Goal: Communication & Community: Share content

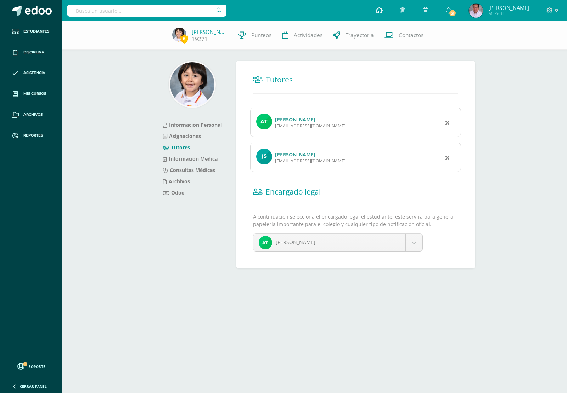
click at [381, 11] on icon at bounding box center [378, 10] width 7 height 6
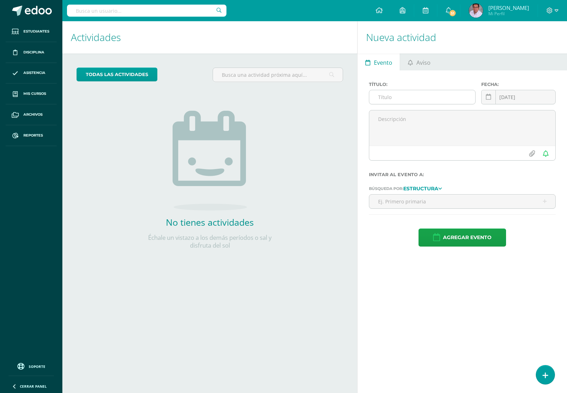
click at [416, 101] on input "text" at bounding box center [422, 97] width 106 height 14
type input "D"
type input "Circular: día de la reunificación alemana"
click at [459, 268] on div "Nueva actividad Evento Aviso Título: Circular: día de la reunificación alemana …" at bounding box center [463, 207] width 212 height 372
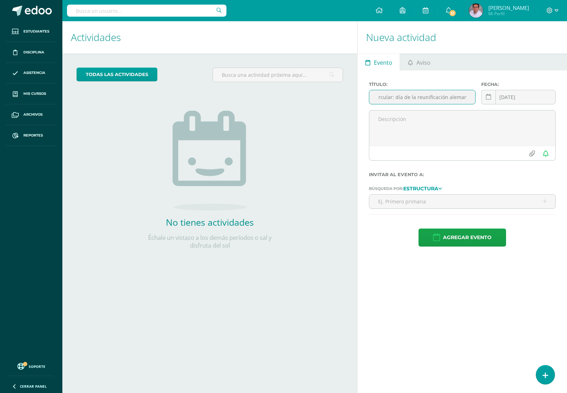
scroll to position [0, 0]
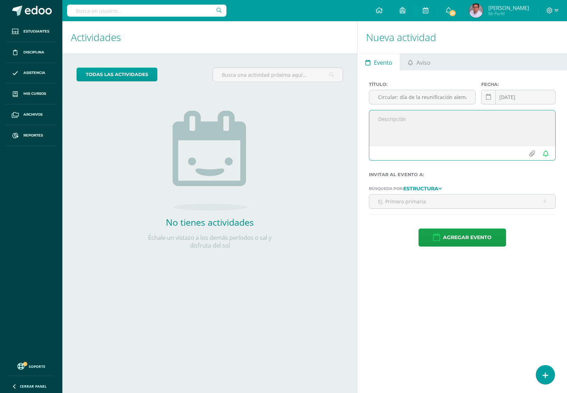
click at [407, 130] on textarea at bounding box center [462, 127] width 186 height 35
paste textarea "Estimados padres de familia. Reciban un saludo cordal. Adjunto encontrarán info…"
click at [452, 121] on textarea "Estimados padres de familia. Reciban un saludo cordal. Adjunto encontrarán info…" at bounding box center [462, 127] width 186 height 35
type textarea "Estimados padres de familia. Reciban un saludo cordal. Adjunto encontrarán info…"
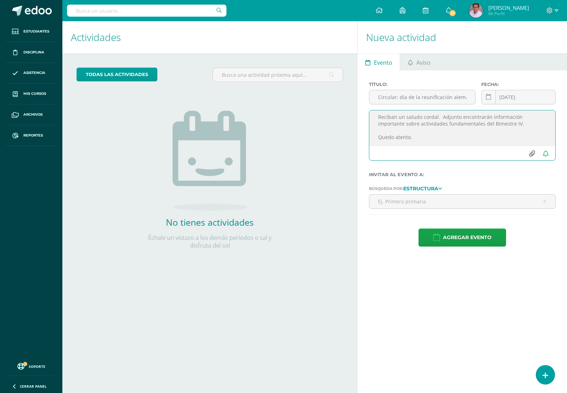
click at [533, 155] on input "file" at bounding box center [531, 153] width 14 height 13
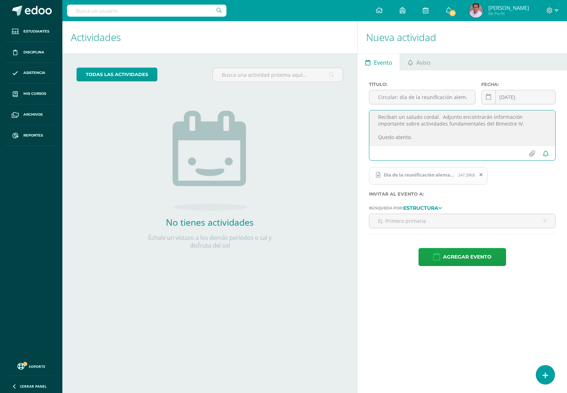
click at [480, 177] on icon at bounding box center [480, 174] width 3 height 5
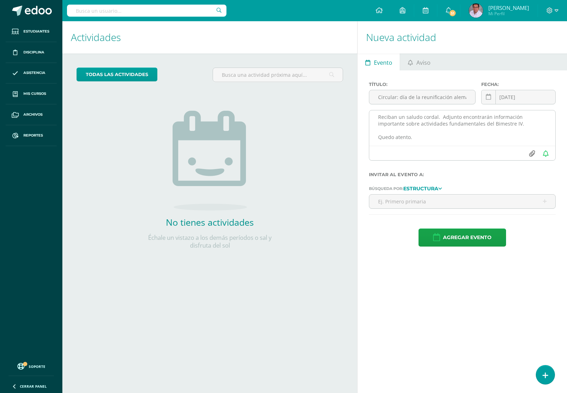
click at [530, 155] on input "file" at bounding box center [531, 153] width 14 height 13
type input "C:\fakepath\Día de la reunificación alemana.pdf"
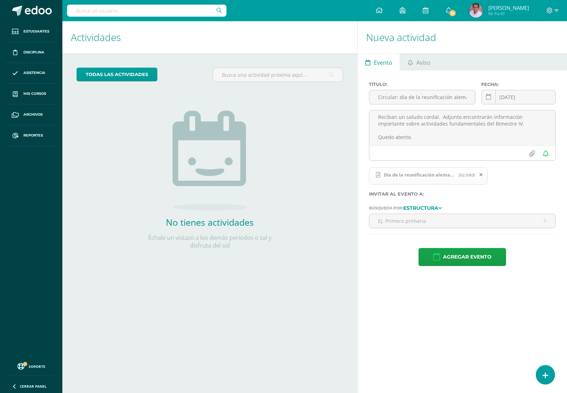
click at [441, 209] on icon at bounding box center [440, 208] width 4 height 6
click at [432, 227] on link "Estructura" at bounding box center [424, 227] width 47 height 11
click at [442, 210] on icon at bounding box center [440, 208] width 4 height 6
click at [475, 222] on input "text" at bounding box center [462, 221] width 186 height 14
type input "aleman pre"
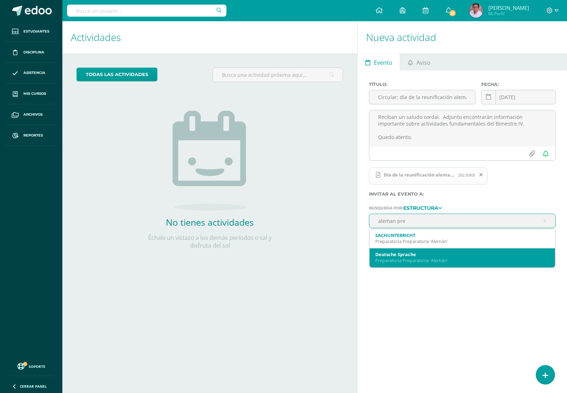
click at [438, 260] on div "Preparatoria Preparatoria 'Alemán'" at bounding box center [462, 261] width 174 height 6
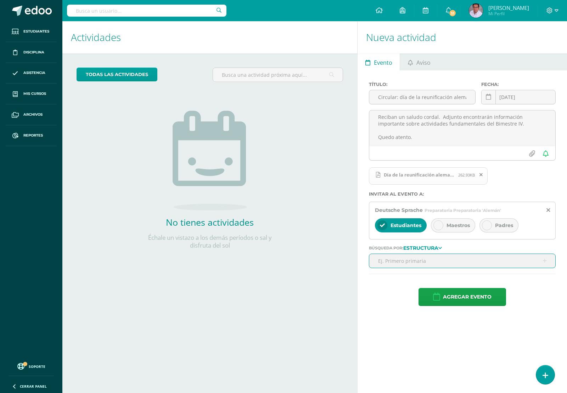
click at [438, 226] on icon at bounding box center [438, 225] width 5 height 5
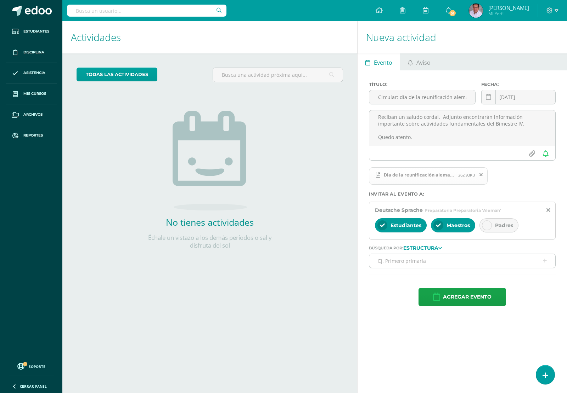
click at [487, 228] on icon at bounding box center [486, 225] width 5 height 5
click at [442, 247] on icon at bounding box center [440, 248] width 4 height 6
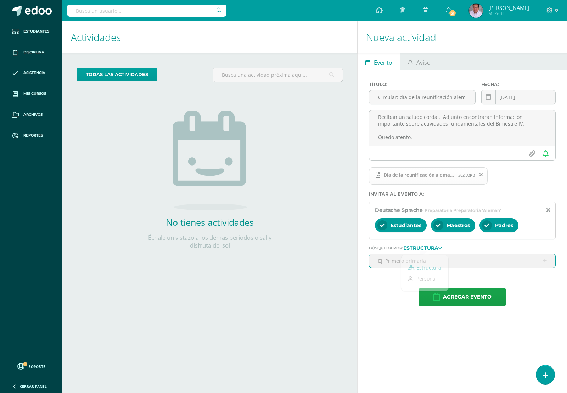
click at [478, 266] on input "text" at bounding box center [462, 261] width 186 height 14
type input "a"
type input "deutsch"
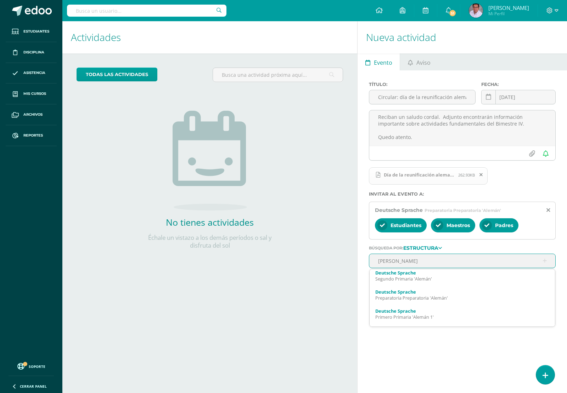
scroll to position [133, 0]
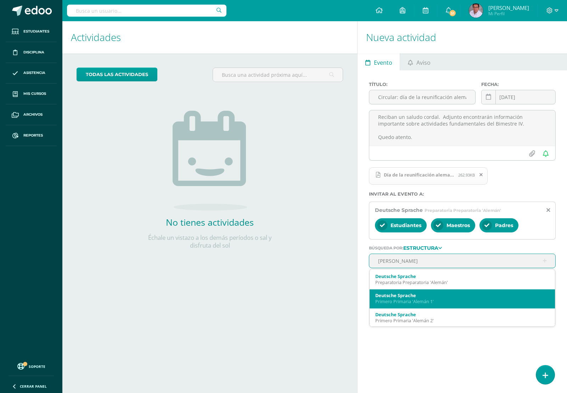
click at [423, 299] on div "Deutsche Sprache" at bounding box center [462, 295] width 174 height 6
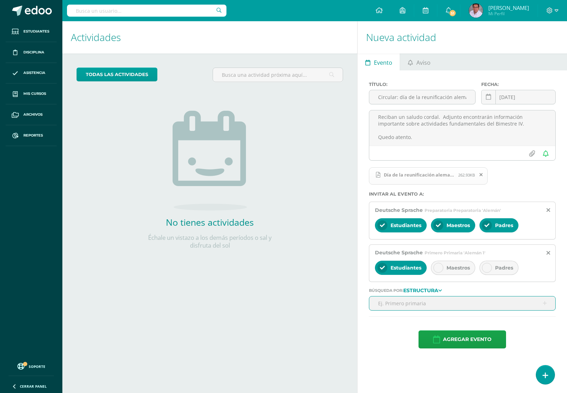
click at [435, 270] on div at bounding box center [438, 268] width 10 height 10
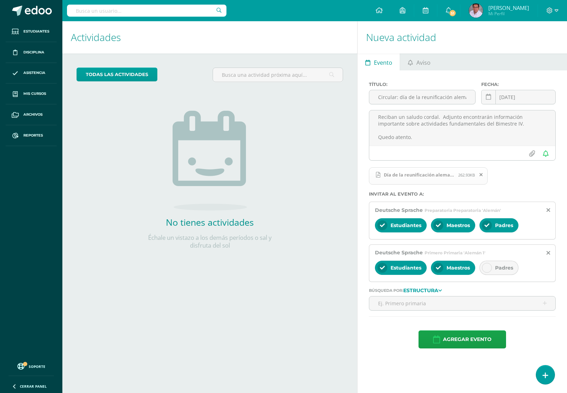
click at [485, 270] on icon at bounding box center [486, 268] width 5 height 5
click at [442, 291] on icon at bounding box center [440, 291] width 4 height 6
click at [433, 310] on link "Estructura" at bounding box center [424, 311] width 47 height 11
click at [422, 310] on input "text" at bounding box center [462, 304] width 186 height 14
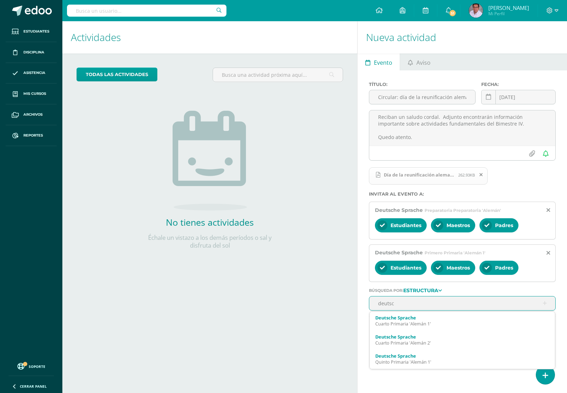
type input "deutsch"
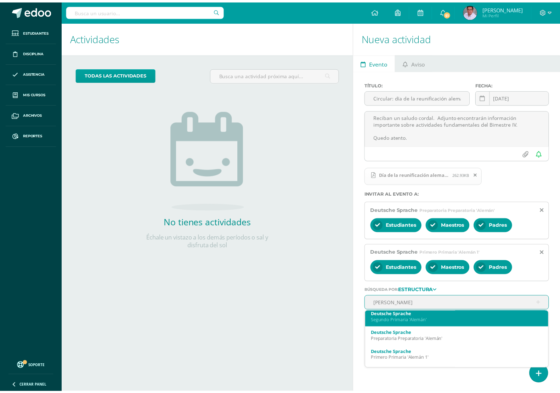
scroll to position [133, 0]
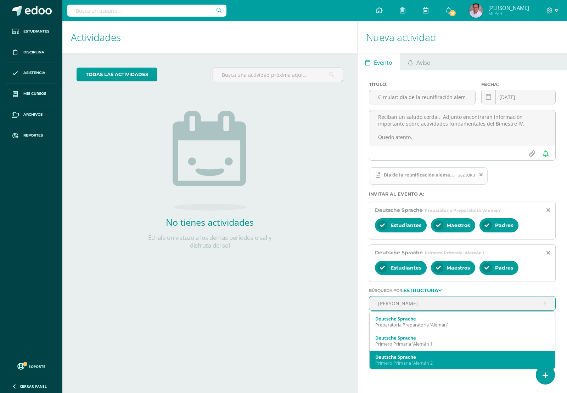
click at [439, 360] on div "Deutsche Sprache" at bounding box center [462, 357] width 174 height 6
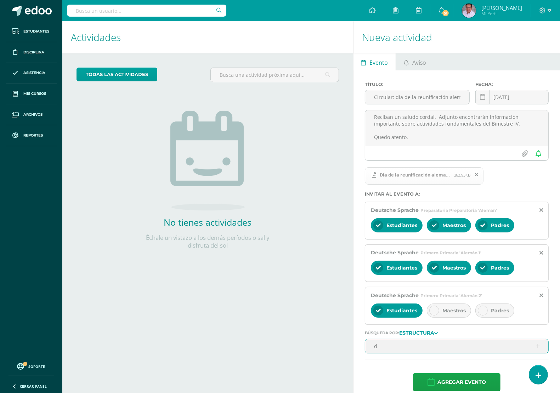
scroll to position [0, 0]
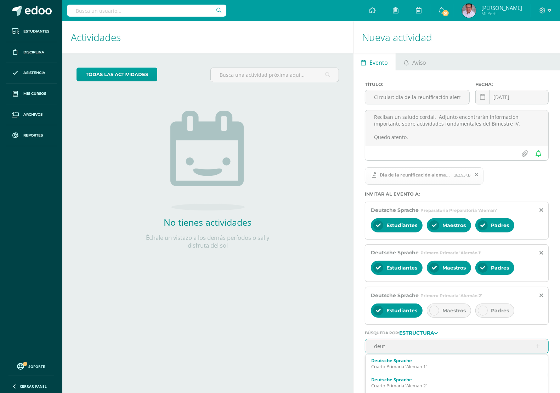
type input "deuts"
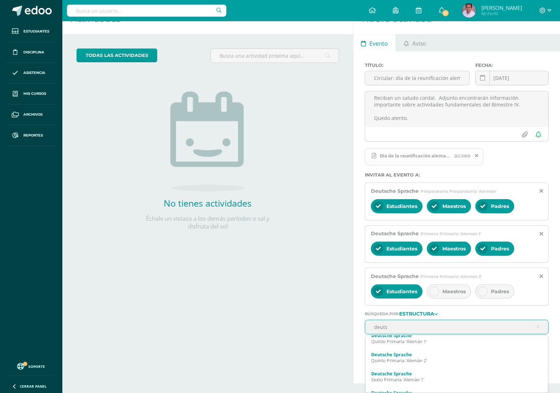
scroll to position [89, 0]
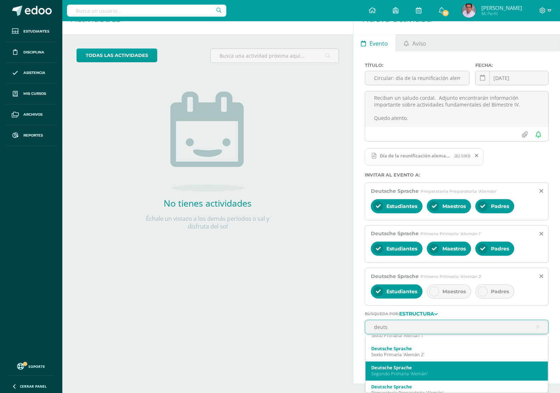
click at [433, 372] on div "Segundo Primaria 'Alemán'" at bounding box center [456, 374] width 171 height 6
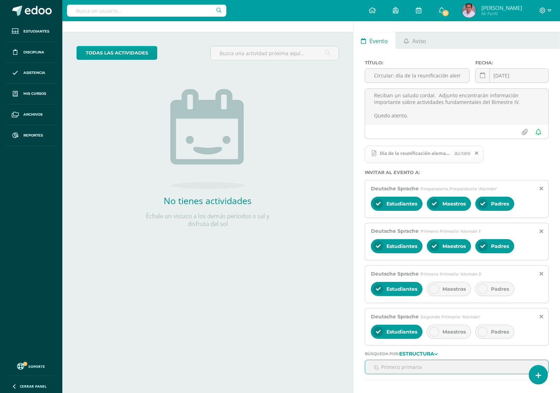
click at [295, 308] on div "Actividades Actividad todas las Actividades No tienes actividades Échale un vis…" at bounding box center [206, 212] width 294 height 425
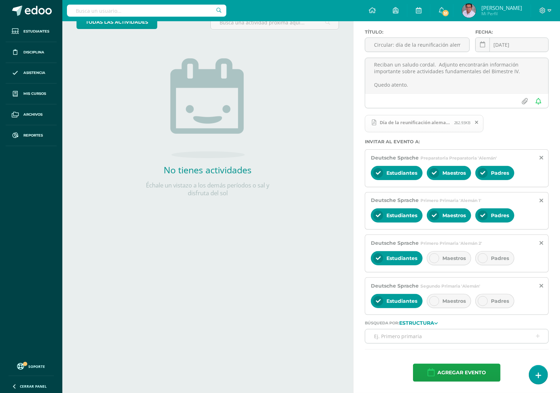
click at [441, 333] on input "text" at bounding box center [456, 337] width 183 height 14
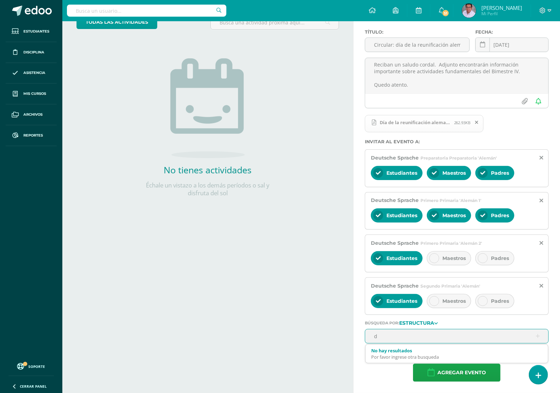
scroll to position [0, 0]
type input "deu"
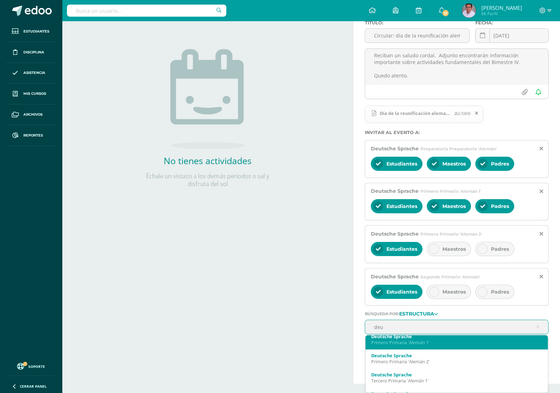
scroll to position [172, 0]
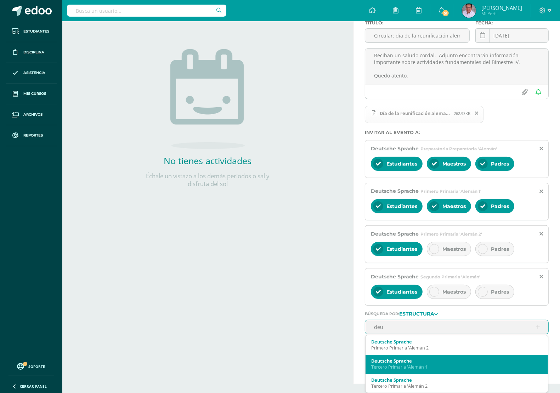
click at [437, 364] on div "Tercero Primaria 'Alemán 1'" at bounding box center [456, 367] width 171 height 6
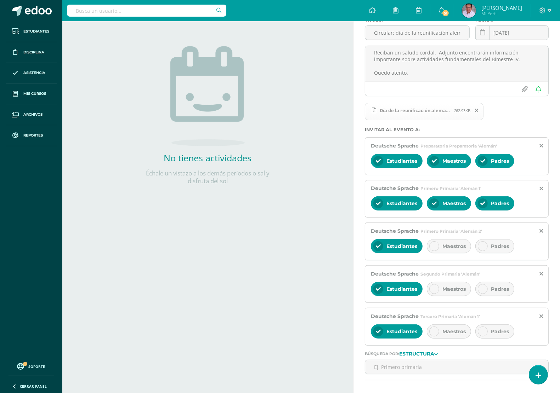
click at [293, 331] on div "Actividades Actividad todas las Actividades No tienes actividades Échale un vis…" at bounding box center [206, 190] width 294 height 467
click at [438, 357] on icon at bounding box center [436, 355] width 4 height 6
click at [429, 373] on link "Estructura" at bounding box center [420, 375] width 47 height 11
click at [436, 369] on input "text" at bounding box center [456, 367] width 183 height 14
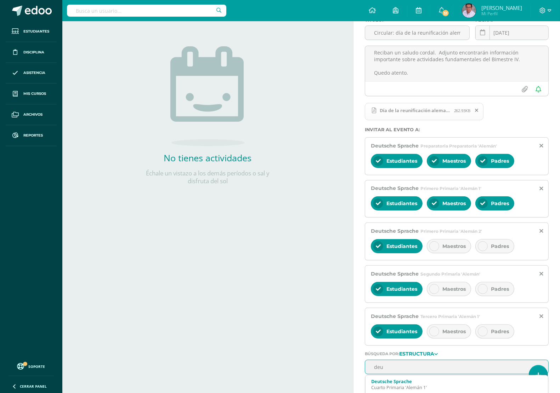
type input "deut"
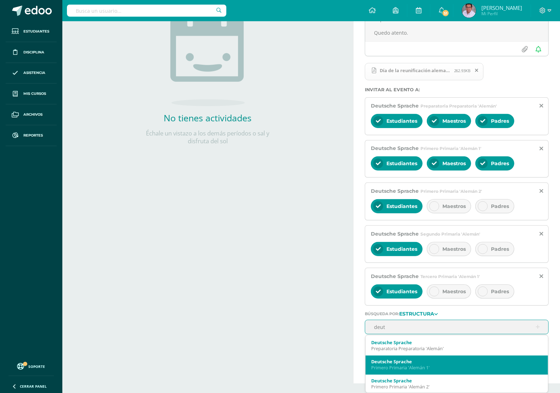
scroll to position [172, 0]
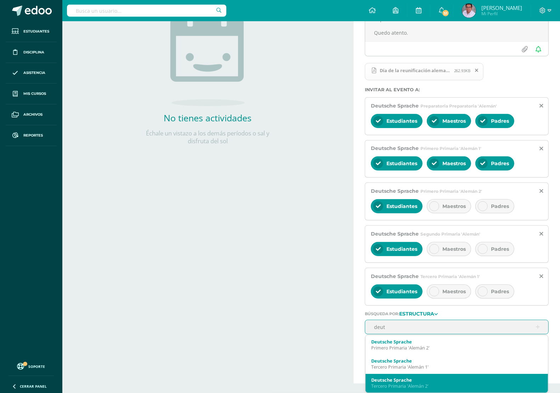
click at [429, 385] on div "Tercero Primaria 'Alemán 2'" at bounding box center [456, 386] width 171 height 6
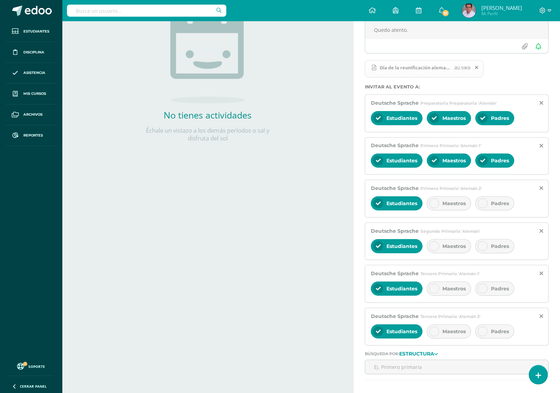
click at [291, 330] on div "Actividades Actividad todas las Actividades No tienes actividades Échale un vis…" at bounding box center [206, 169] width 294 height 510
click at [434, 356] on strong "Estructura" at bounding box center [416, 354] width 35 height 6
click at [430, 374] on link "Estructura" at bounding box center [420, 375] width 47 height 11
click at [432, 205] on icon at bounding box center [434, 203] width 5 height 5
click at [488, 205] on div at bounding box center [483, 204] width 10 height 10
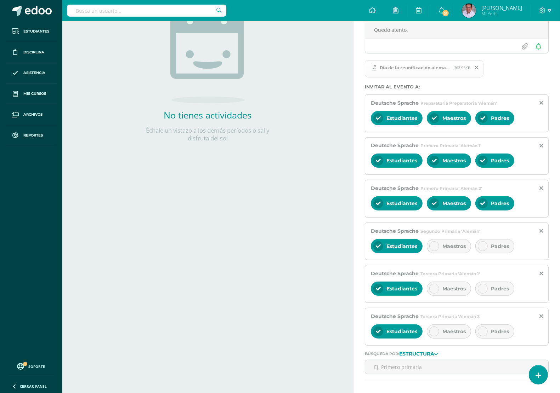
click at [380, 206] on icon at bounding box center [378, 203] width 5 height 5
drag, startPoint x: 375, startPoint y: 167, endPoint x: 375, endPoint y: 161, distance: 6.0
click at [375, 166] on div "Estudiantes" at bounding box center [397, 161] width 52 height 14
click at [375, 119] on div at bounding box center [378, 118] width 10 height 10
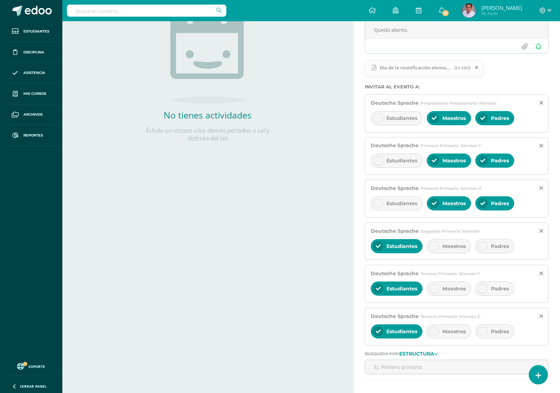
click at [378, 249] on icon at bounding box center [378, 246] width 5 height 5
click at [378, 248] on icon at bounding box center [378, 246] width 5 height 5
drag, startPoint x: 379, startPoint y: 249, endPoint x: 437, endPoint y: 248, distance: 58.4
click at [379, 249] on icon at bounding box center [378, 246] width 5 height 5
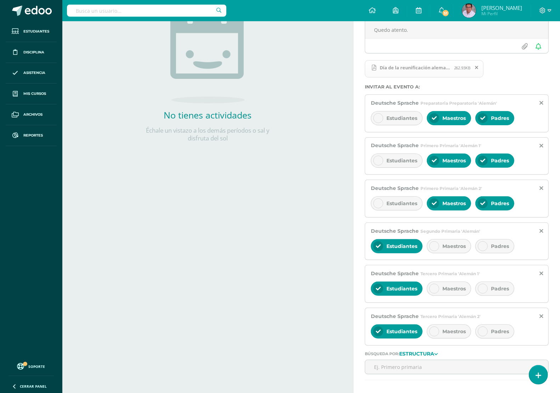
click at [482, 246] on icon at bounding box center [482, 246] width 5 height 5
click at [439, 248] on div at bounding box center [434, 246] width 10 height 10
click at [380, 247] on icon at bounding box center [378, 246] width 5 height 5
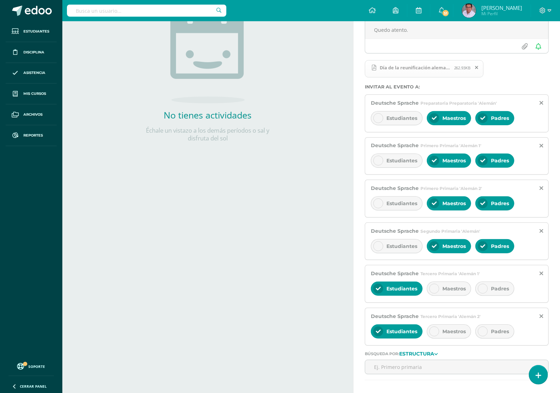
click at [487, 292] on div at bounding box center [483, 289] width 10 height 10
click at [432, 291] on icon at bounding box center [434, 288] width 5 height 5
click at [380, 289] on icon at bounding box center [378, 288] width 5 height 5
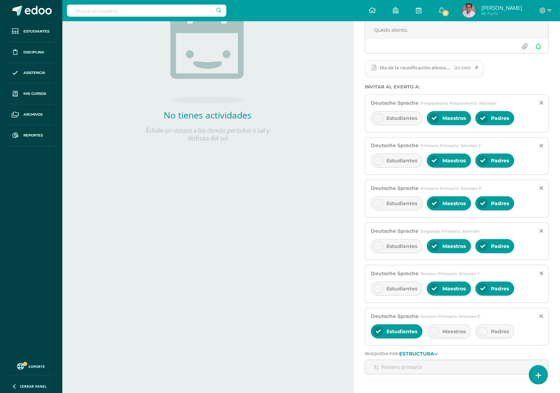
click at [483, 334] on icon at bounding box center [482, 331] width 5 height 5
click at [434, 334] on icon at bounding box center [434, 331] width 5 height 5
click at [381, 333] on div at bounding box center [378, 332] width 10 height 10
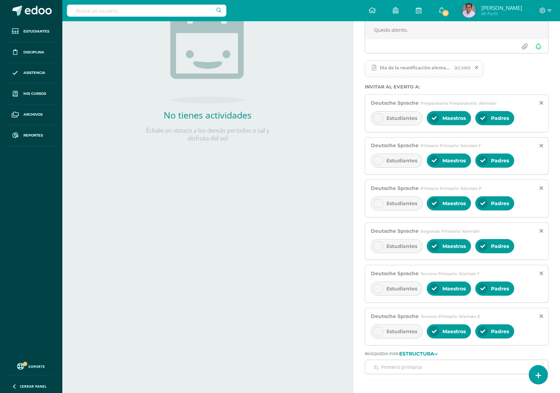
click at [409, 370] on input "text" at bounding box center [456, 367] width 183 height 14
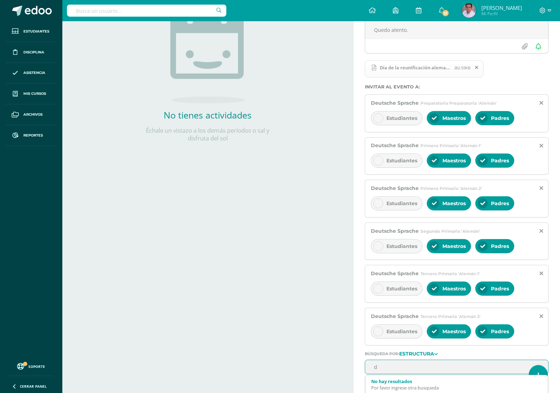
scroll to position [0, 0]
type input "deut"
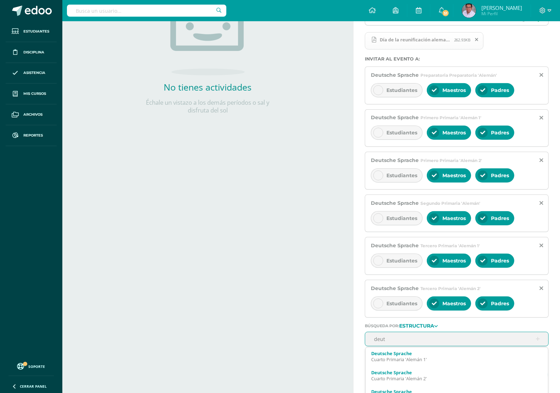
scroll to position [150, 0]
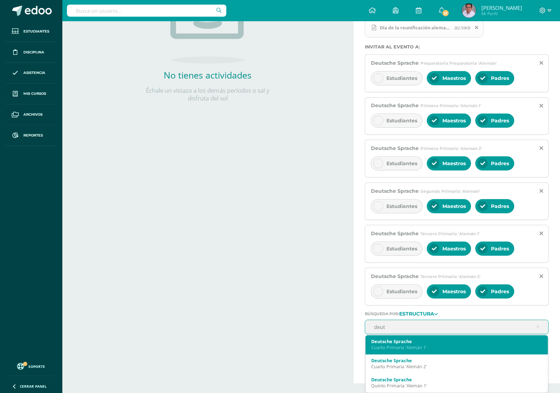
click at [410, 341] on div "Deutsche Sprache" at bounding box center [456, 341] width 171 height 6
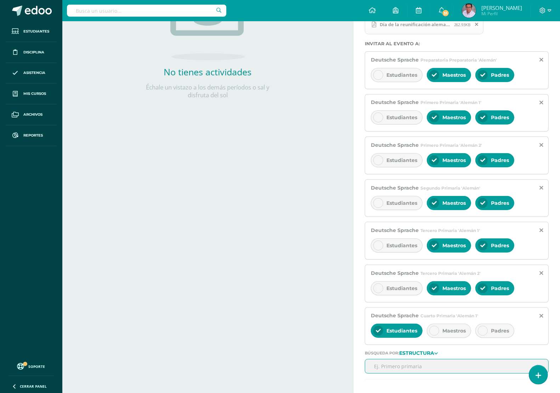
click at [434, 331] on icon at bounding box center [434, 331] width 5 height 5
click at [483, 331] on icon at bounding box center [482, 331] width 5 height 5
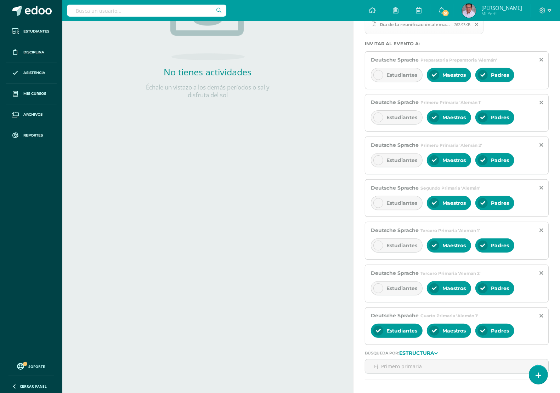
click at [379, 330] on div at bounding box center [378, 331] width 10 height 10
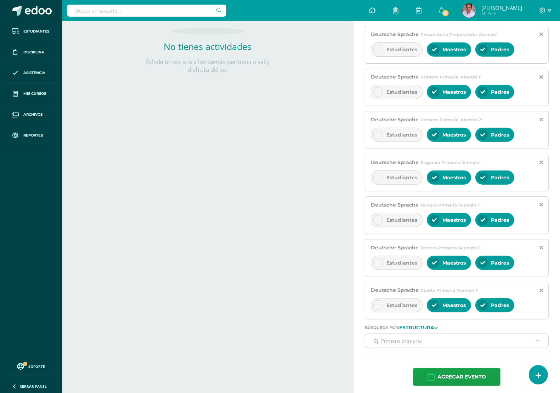
scroll to position [183, 0]
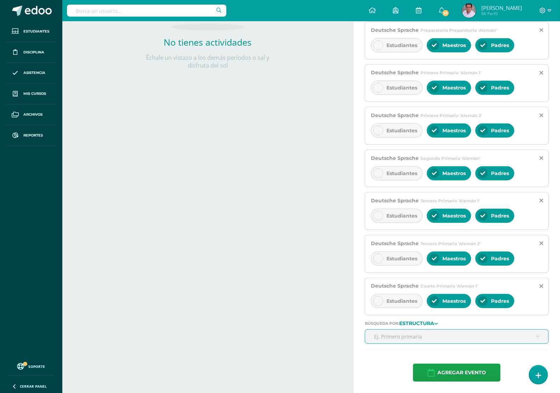
click at [436, 337] on input "text" at bounding box center [456, 337] width 183 height 14
type input "deu"
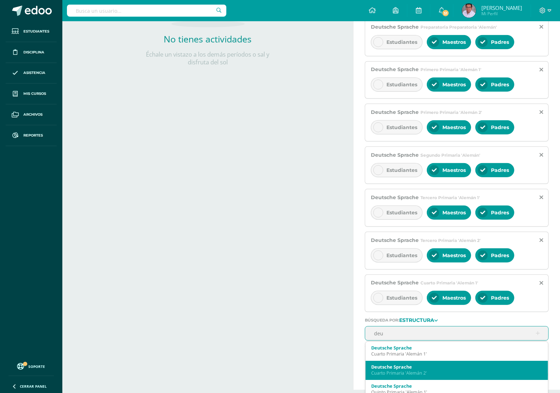
click at [437, 370] on div "Deutsche Sprache" at bounding box center [456, 367] width 171 height 6
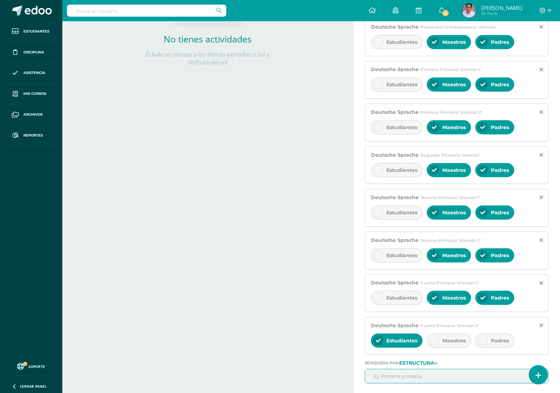
click at [298, 322] on div "Actividades Actividad todas las Actividades No tienes actividades Échale un vis…" at bounding box center [206, 135] width 294 height 595
click at [444, 342] on span "Maestros" at bounding box center [453, 341] width 23 height 6
click at [488, 342] on div at bounding box center [483, 341] width 10 height 10
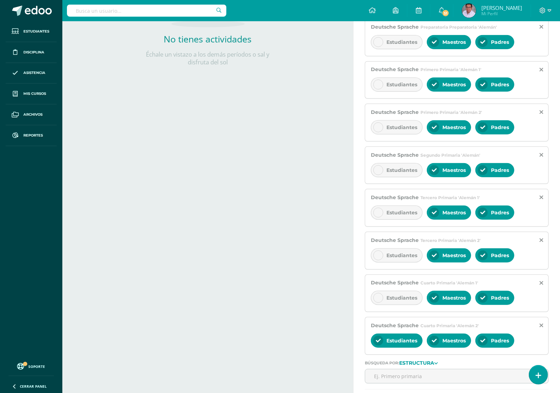
click at [378, 343] on icon at bounding box center [378, 340] width 5 height 5
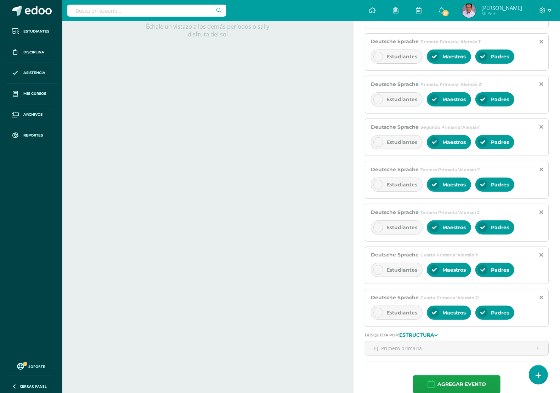
scroll to position [227, 0]
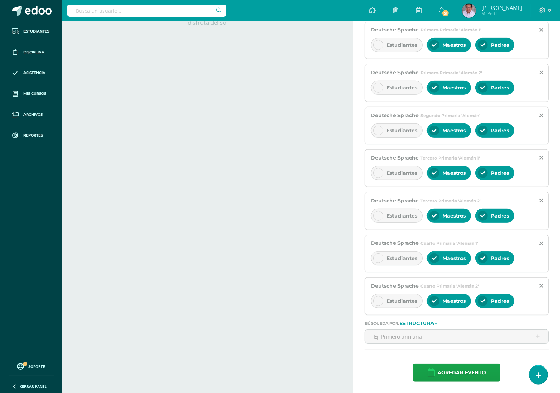
click at [438, 324] on icon at bounding box center [436, 324] width 4 height 6
click at [434, 340] on link "Estructura" at bounding box center [420, 345] width 47 height 11
click at [407, 337] on input "text" at bounding box center [456, 337] width 183 height 14
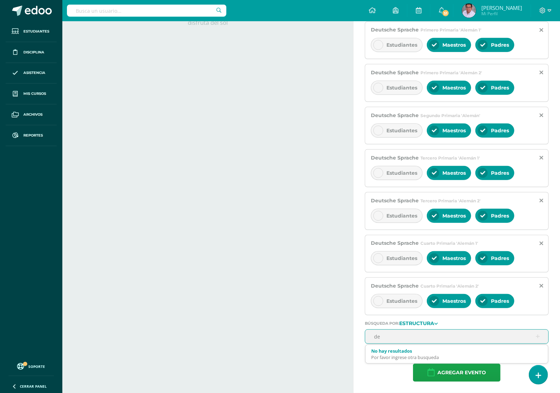
type input "deu"
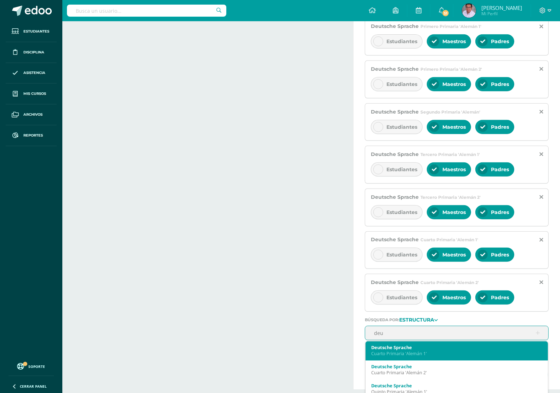
scroll to position [44, 0]
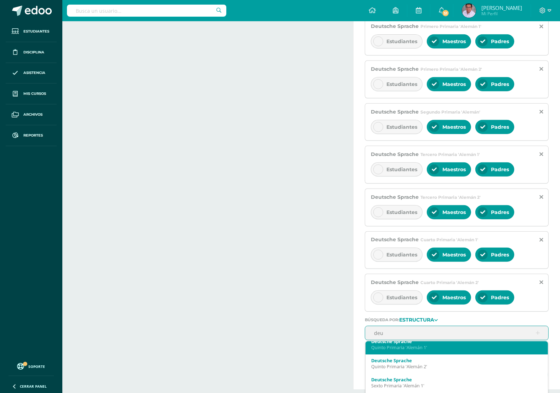
click at [447, 350] on div "Quinto Primaria 'Alemán 1'" at bounding box center [456, 348] width 171 height 6
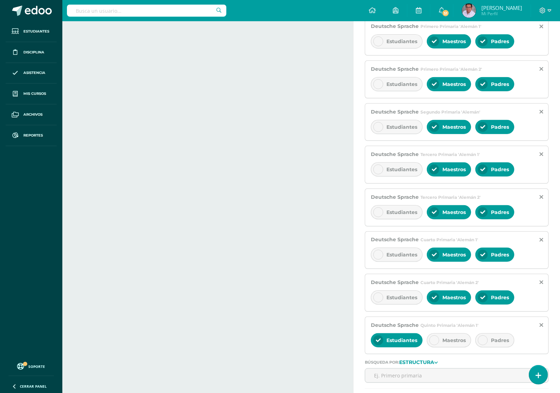
drag, startPoint x: 438, startPoint y: 340, endPoint x: 486, endPoint y: 346, distance: 48.8
click at [438, 340] on div at bounding box center [434, 341] width 10 height 10
click at [487, 346] on div at bounding box center [483, 341] width 10 height 10
click at [400, 344] on span "Estudiantes" at bounding box center [401, 340] width 31 height 6
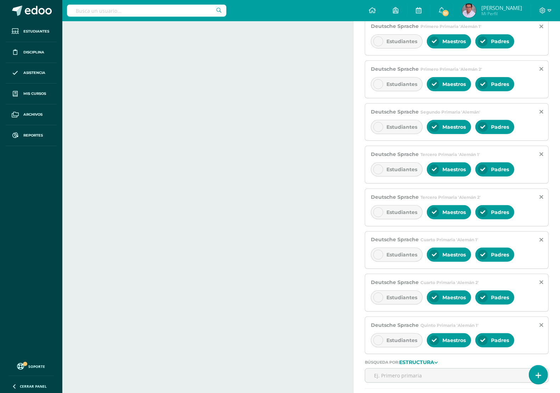
click at [257, 289] on div "Actividades Actividad todas las Actividades No tienes actividades Échale un vis…" at bounding box center [206, 114] width 294 height 638
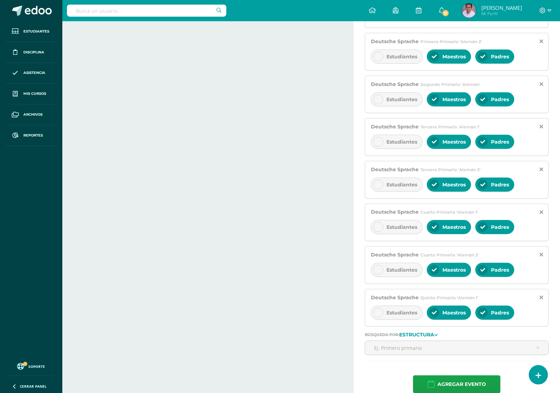
scroll to position [269, 0]
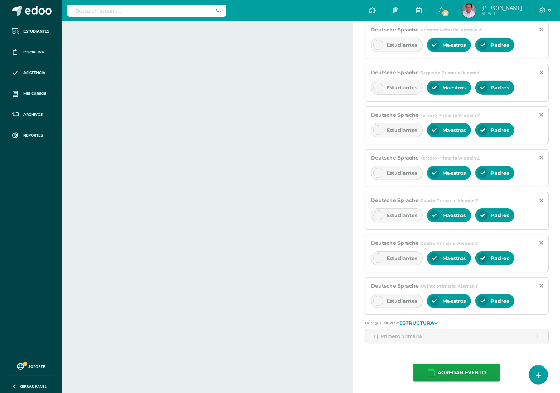
click at [381, 303] on div at bounding box center [378, 301] width 10 height 10
click at [437, 338] on input "text" at bounding box center [456, 337] width 183 height 14
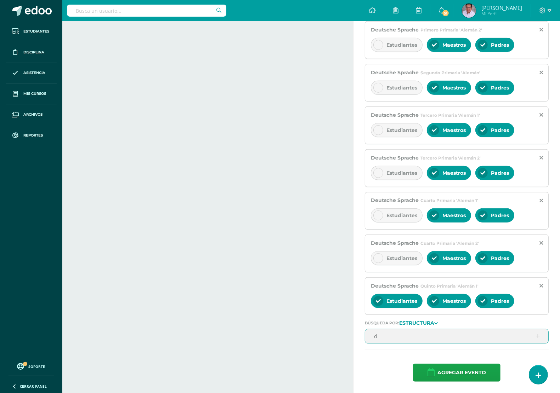
scroll to position [0, 0]
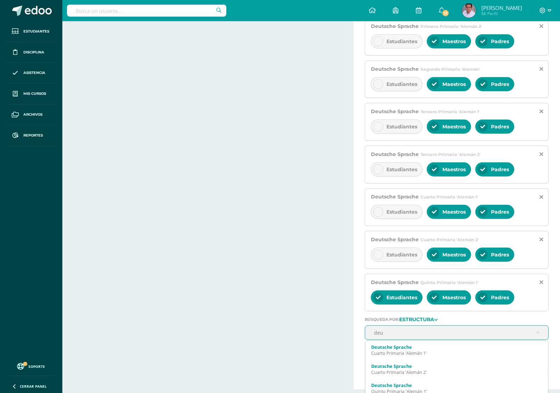
type input "deut"
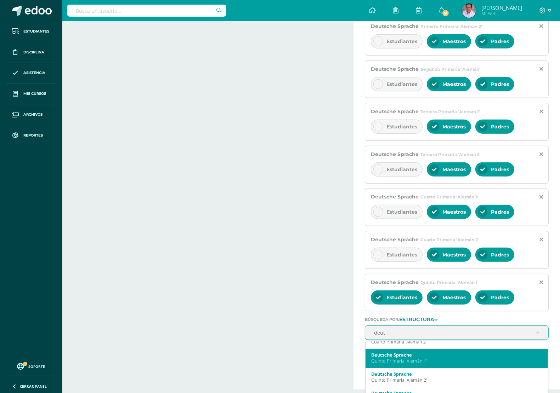
scroll to position [44, 0]
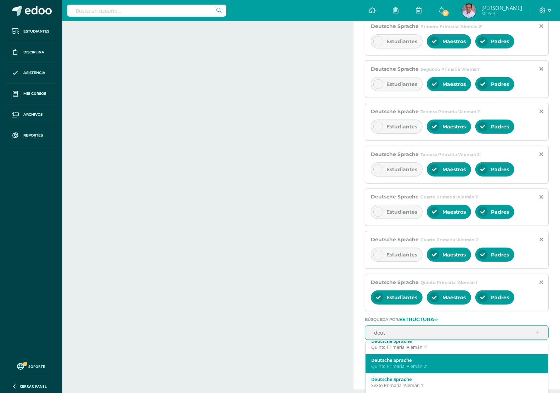
click at [453, 369] on div "Quinto Primaria 'Alemán 2'" at bounding box center [456, 367] width 171 height 6
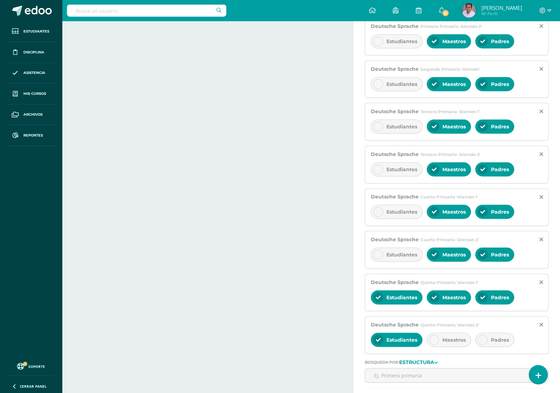
click at [445, 343] on span "Maestros" at bounding box center [453, 340] width 23 height 6
click at [491, 346] on div "Padres" at bounding box center [494, 340] width 39 height 14
click at [392, 343] on span "Estudiantes" at bounding box center [401, 340] width 31 height 6
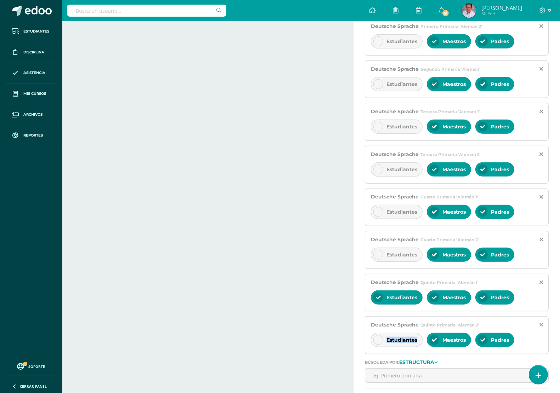
click at [392, 343] on span "Estudiantes" at bounding box center [401, 340] width 31 height 6
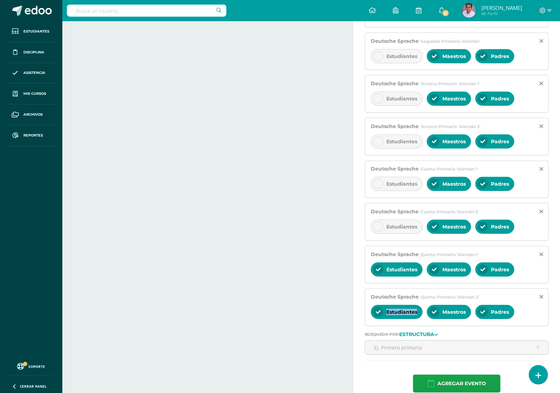
scroll to position [312, 0]
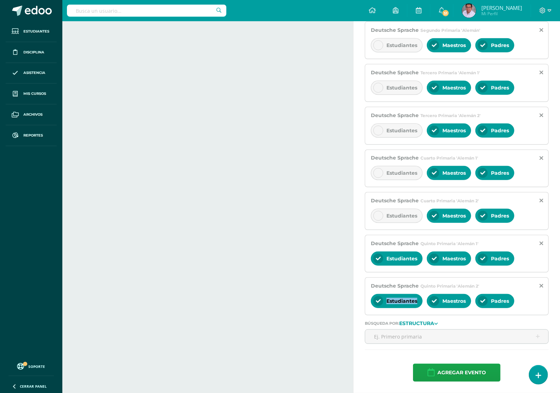
click at [434, 323] on strong "Estructura" at bounding box center [416, 323] width 35 height 6
click at [433, 342] on link "Estructura" at bounding box center [420, 346] width 47 height 11
click at [410, 338] on input "text" at bounding box center [456, 337] width 183 height 14
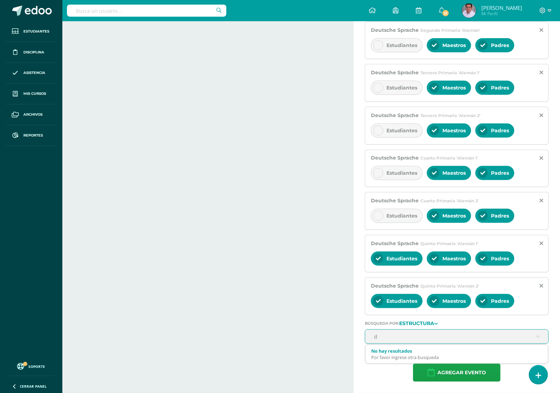
scroll to position [0, 0]
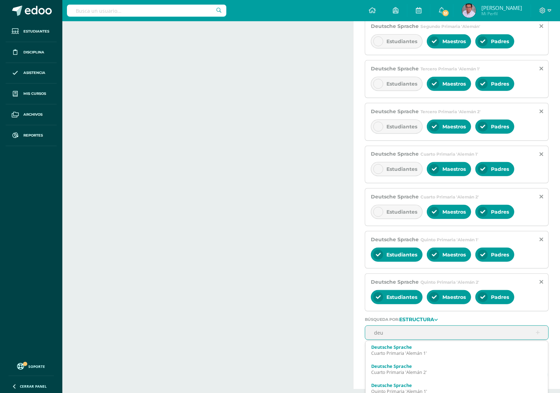
type input "deut"
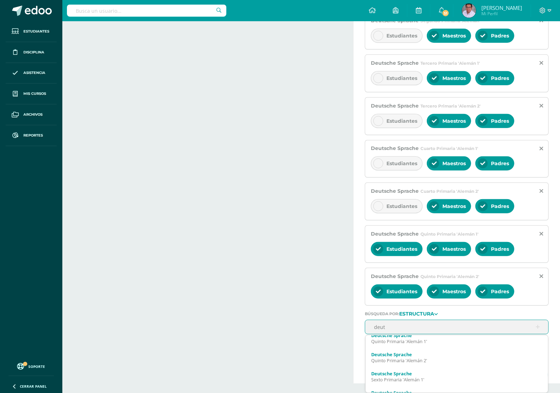
scroll to position [322, 0]
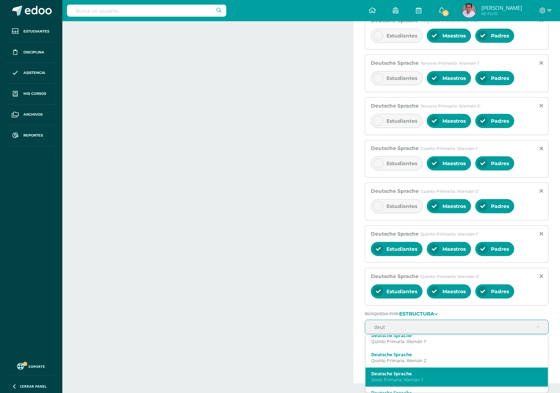
click at [433, 377] on div "Sexto Primaria 'Alemán 1'" at bounding box center [456, 380] width 171 height 6
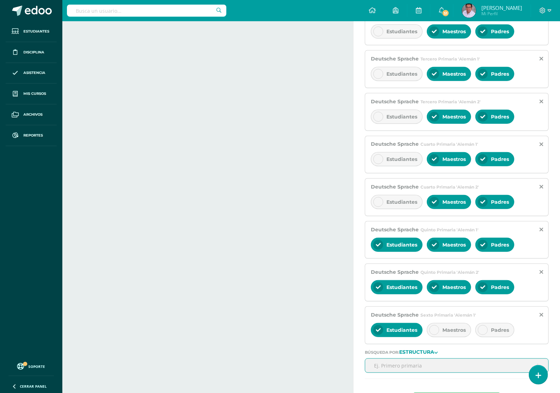
click at [445, 334] on span "Maestros" at bounding box center [453, 330] width 23 height 6
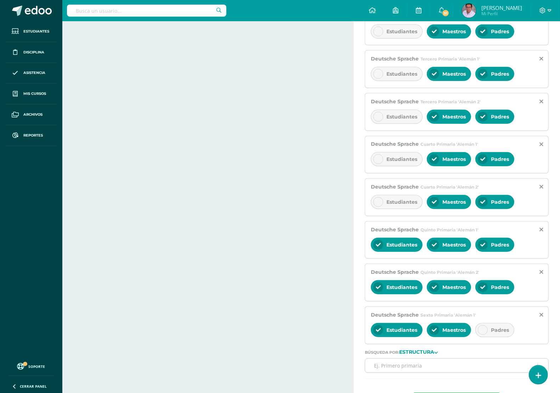
click at [487, 335] on div at bounding box center [483, 330] width 10 height 10
click at [433, 356] on strong "Estructura" at bounding box center [416, 352] width 35 height 6
click at [430, 376] on link "Estructura" at bounding box center [420, 375] width 47 height 11
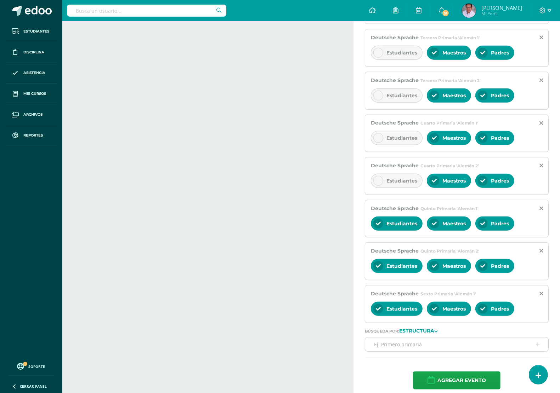
scroll to position [355, 0]
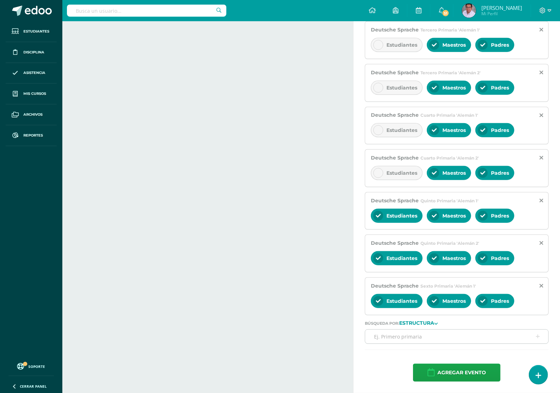
click at [442, 324] on p "Búsqueda por: Estructura" at bounding box center [457, 324] width 184 height 6
click at [438, 324] on icon at bounding box center [436, 324] width 4 height 6
click at [426, 342] on link "Estructura" at bounding box center [420, 346] width 47 height 11
click at [417, 337] on input "text" at bounding box center [456, 337] width 183 height 14
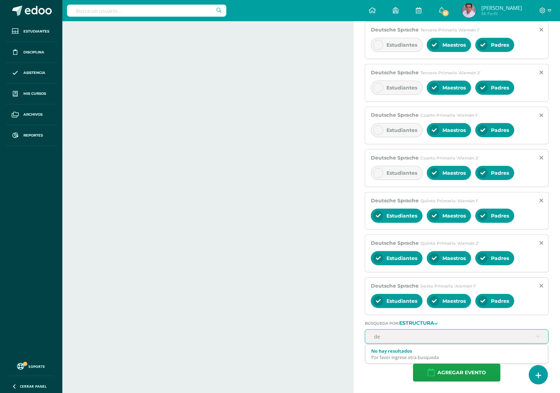
type input "deu"
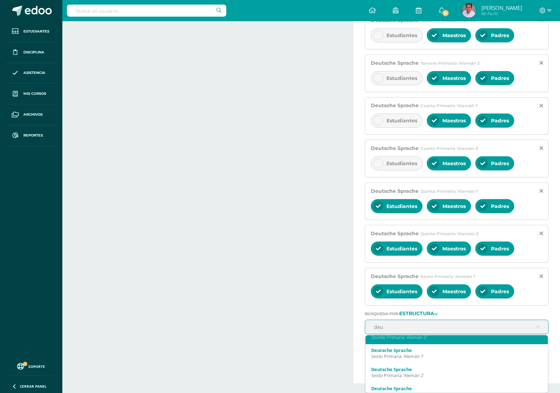
scroll to position [89, 0]
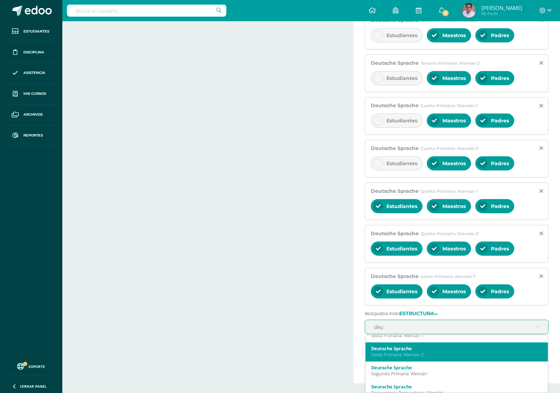
click at [424, 355] on div "Sexto Primaria 'Alemán 2'" at bounding box center [456, 355] width 171 height 6
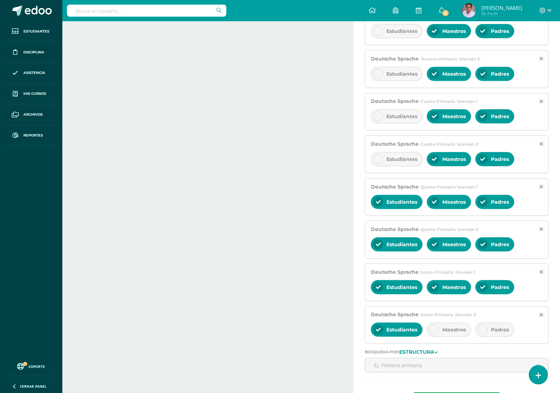
click at [447, 333] on span "Maestros" at bounding box center [453, 330] width 23 height 6
click at [493, 333] on span "Padres" at bounding box center [500, 330] width 18 height 6
click at [246, 263] on div "Actividades Actividad todas las Actividades No tienes actividades Échale un vis…" at bounding box center [206, 39] width 294 height 766
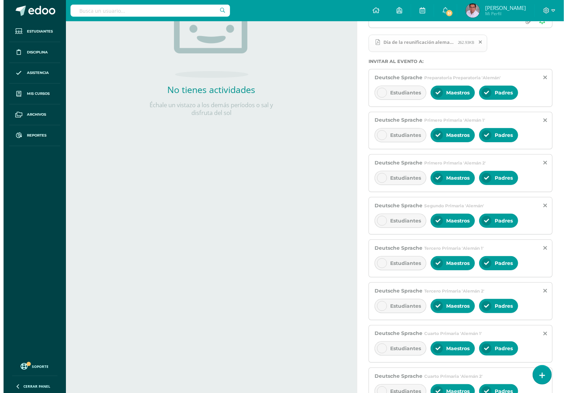
scroll to position [0, 0]
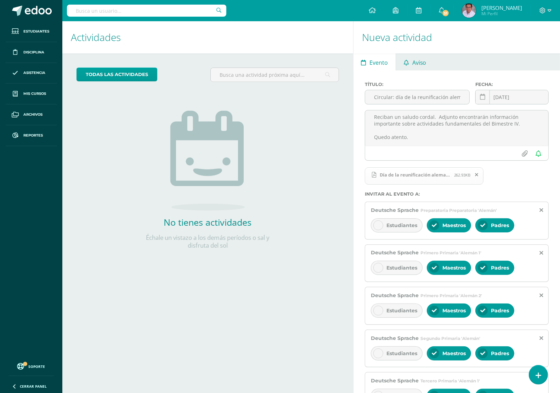
click at [432, 63] on link "Aviso" at bounding box center [415, 61] width 38 height 17
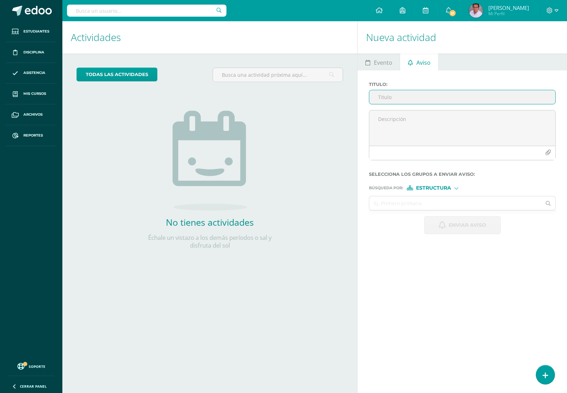
click at [403, 101] on input "Titulo :" at bounding box center [462, 97] width 186 height 14
type input "D"
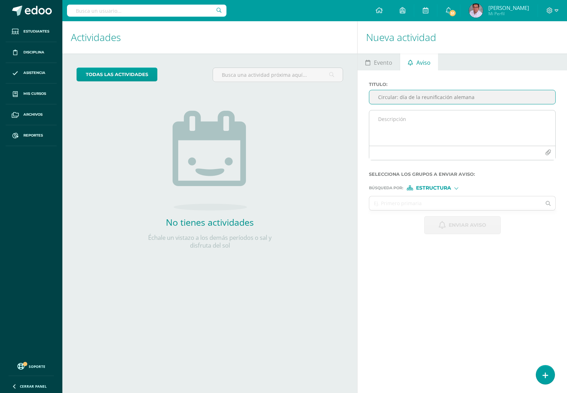
type input "Circular: día de la reunificación alemana"
click at [415, 127] on textarea at bounding box center [462, 127] width 186 height 35
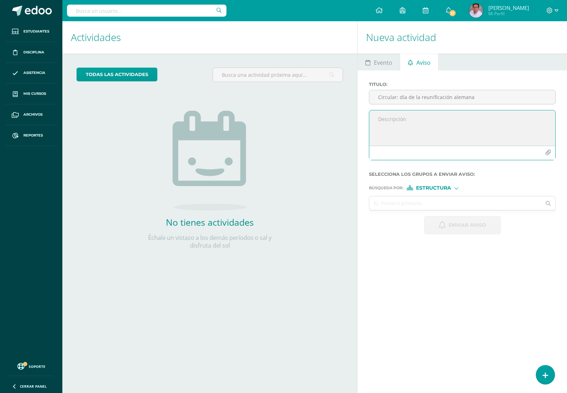
paste textarea "Estimados padres de familia. Reciban un saludo cordal. Adjunto encontrarán info…"
type textarea "Estimados padres de familia. Reciban un saludo cordal. Adjunto encontrarán info…"
click at [550, 152] on icon "button" at bounding box center [548, 153] width 6 height 6
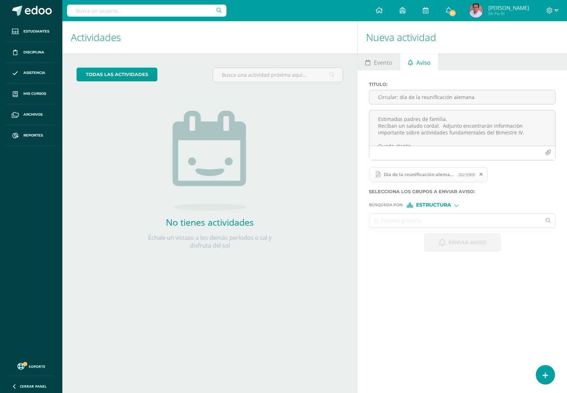
click at [513, 222] on input "text" at bounding box center [455, 221] width 172 height 14
type input "deut"
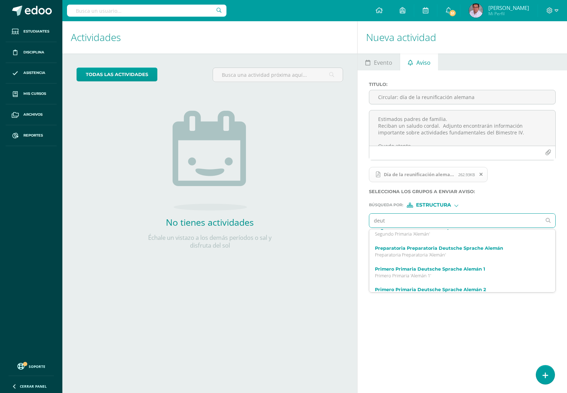
scroll to position [133, 0]
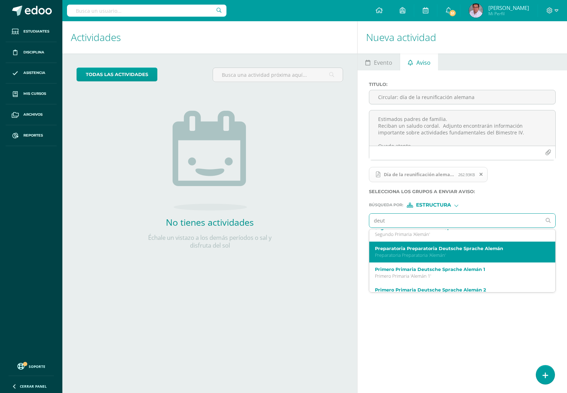
click at [418, 258] on p "Preparatoria Preparatoria 'Alemán'" at bounding box center [458, 255] width 167 height 6
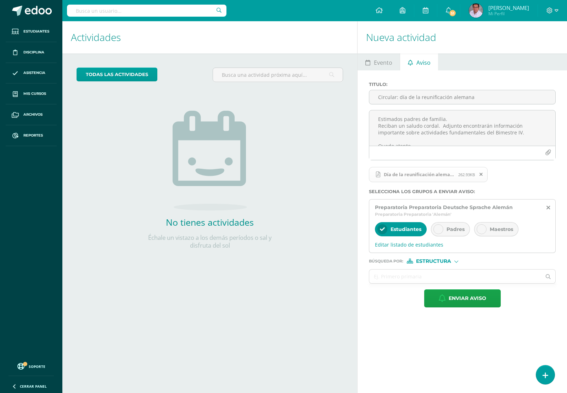
scroll to position [0, 0]
click at [441, 224] on div "Padres" at bounding box center [450, 229] width 39 height 14
click at [494, 233] on span "Maestros" at bounding box center [500, 229] width 23 height 6
click at [396, 233] on span "Estudiantes" at bounding box center [405, 229] width 31 height 6
click at [453, 263] on div "Estructura" at bounding box center [432, 261] width 53 height 5
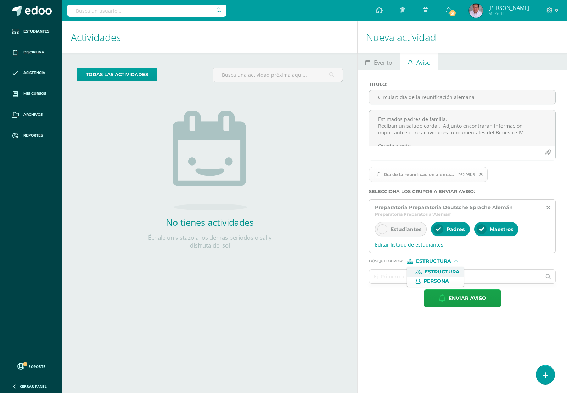
click at [440, 270] on span "Estructura" at bounding box center [441, 272] width 35 height 4
click at [414, 277] on input "text" at bounding box center [455, 277] width 172 height 14
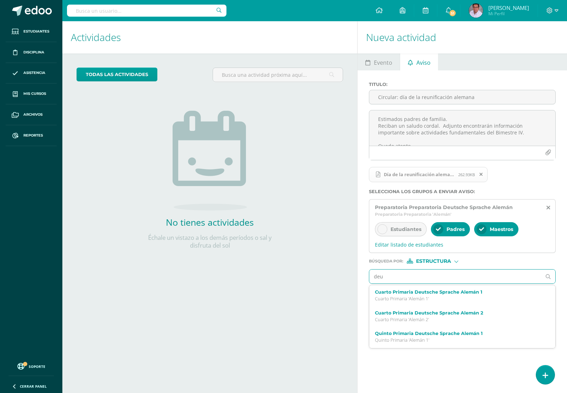
type input "deut"
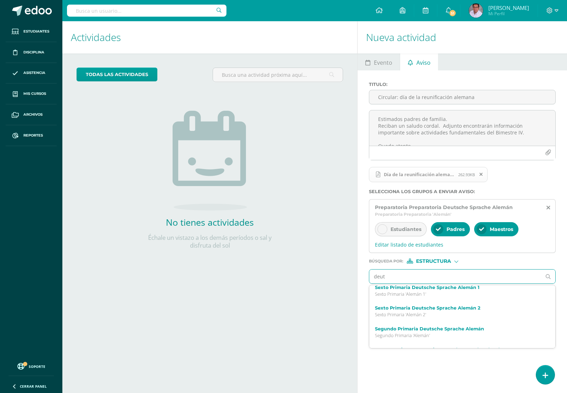
scroll to position [133, 0]
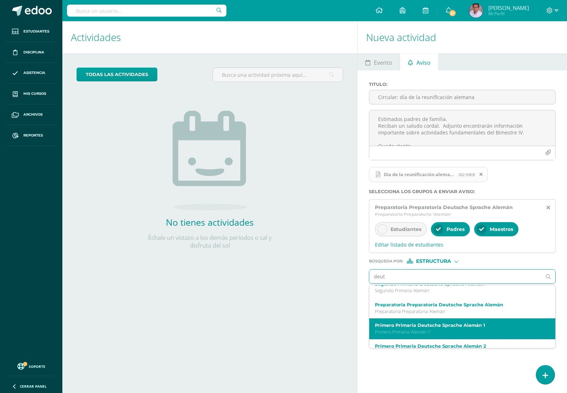
click at [448, 335] on p "Primero Primaria 'Alemán 1'" at bounding box center [458, 332] width 167 height 6
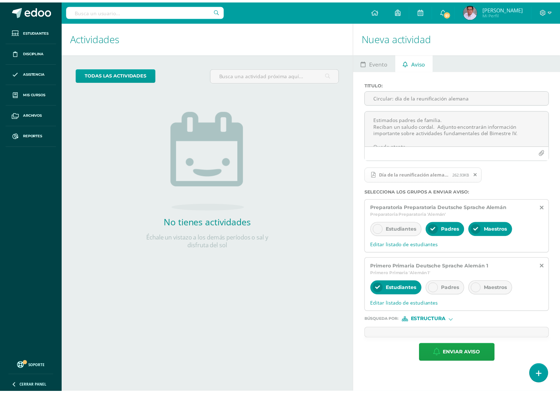
scroll to position [0, 0]
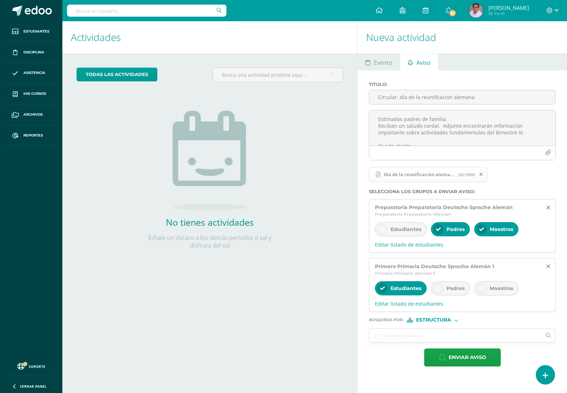
click at [438, 290] on icon at bounding box center [438, 288] width 5 height 5
click at [485, 290] on div at bounding box center [481, 289] width 10 height 10
click at [406, 292] on span "Estudiantes" at bounding box center [405, 288] width 31 height 6
click at [430, 335] on input "text" at bounding box center [455, 336] width 172 height 14
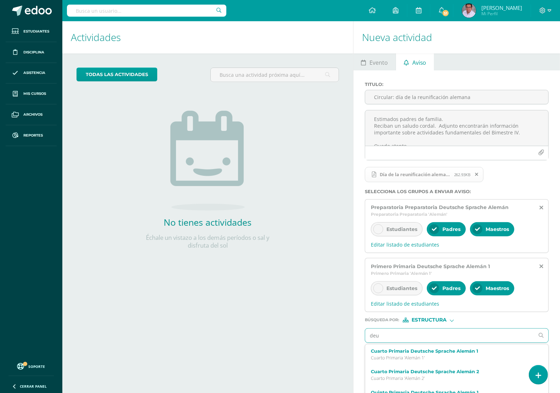
type input "deut"
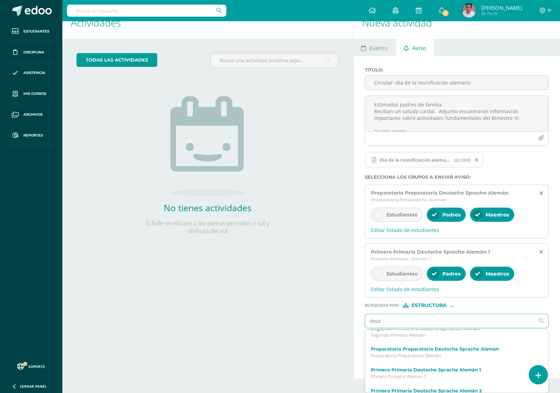
scroll to position [177, 0]
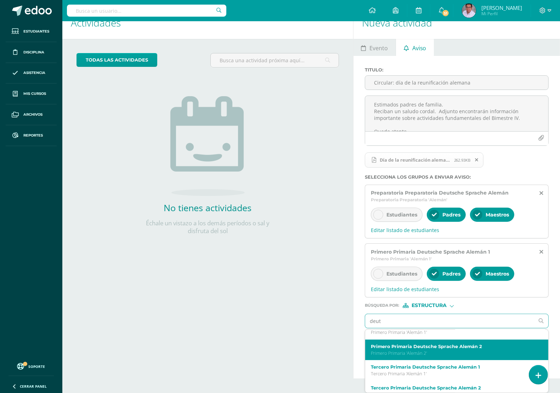
click at [424, 349] on label "Primero Primaria Deutsche Sprache Alemán 2" at bounding box center [453, 346] width 165 height 5
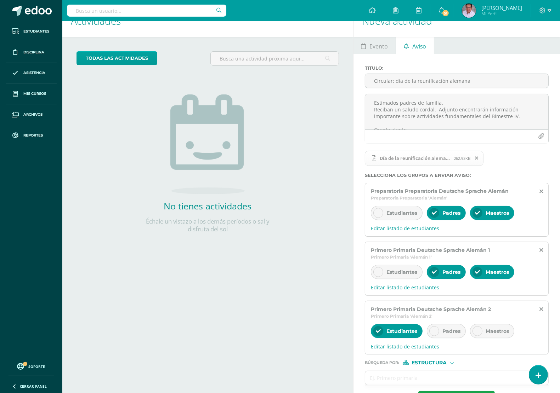
click at [437, 331] on icon at bounding box center [434, 331] width 5 height 5
click at [493, 331] on span "Maestros" at bounding box center [496, 331] width 23 height 6
click at [404, 331] on span "Estudiantes" at bounding box center [401, 331] width 31 height 6
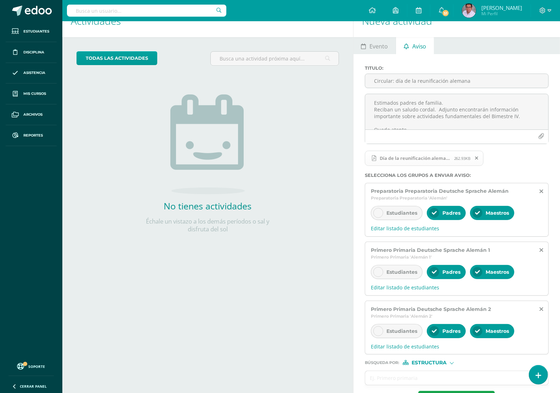
click at [293, 303] on div "Actividades Actividad todas las Actividades No tienes actividades Échale un vis…" at bounding box center [206, 213] width 294 height 416
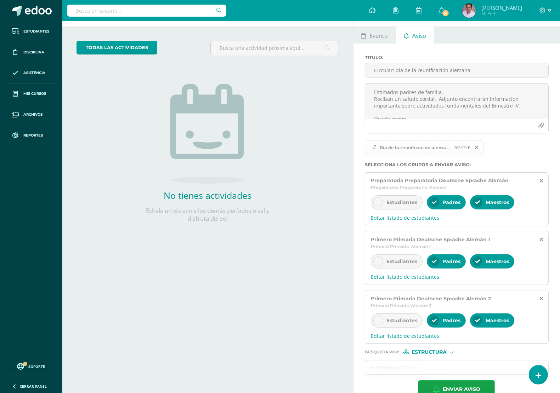
scroll to position [45, 0]
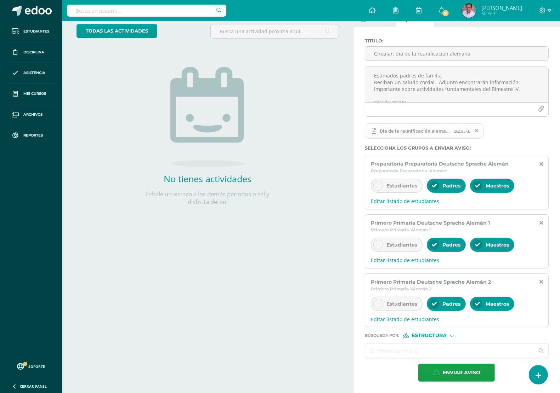
click at [432, 346] on input "text" at bounding box center [449, 351] width 169 height 14
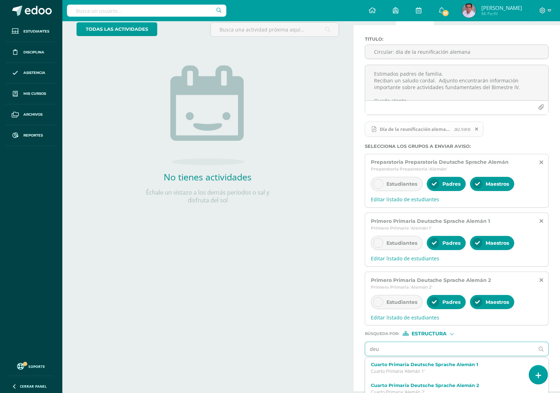
type input "deut"
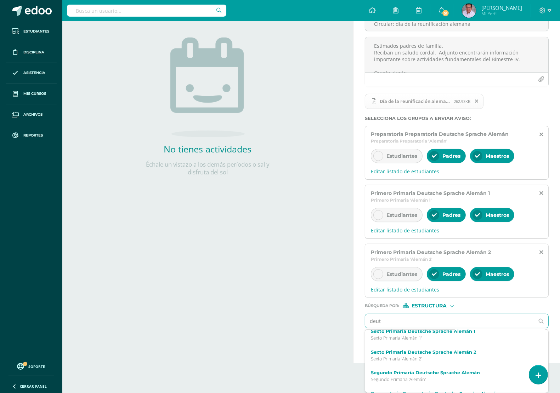
scroll to position [133, 0]
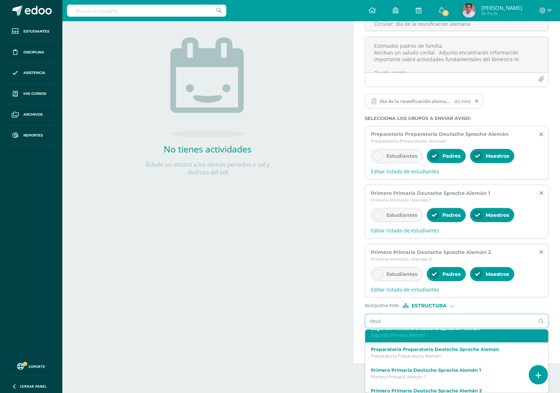
click at [439, 338] on p "Segundo Primaria 'Alemán'" at bounding box center [453, 335] width 165 height 6
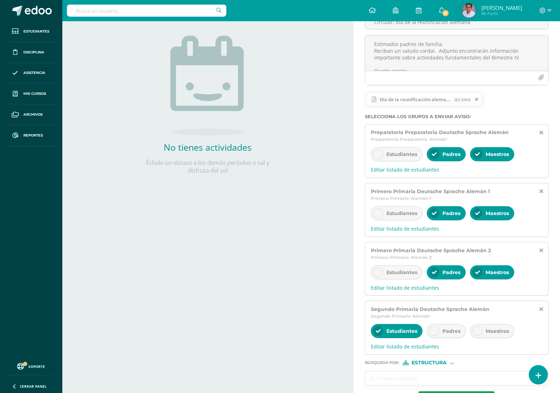
click at [440, 334] on div "Padres" at bounding box center [446, 331] width 39 height 14
click at [488, 333] on span "Maestros" at bounding box center [496, 331] width 23 height 6
click at [390, 331] on span "Estudiantes" at bounding box center [401, 331] width 31 height 6
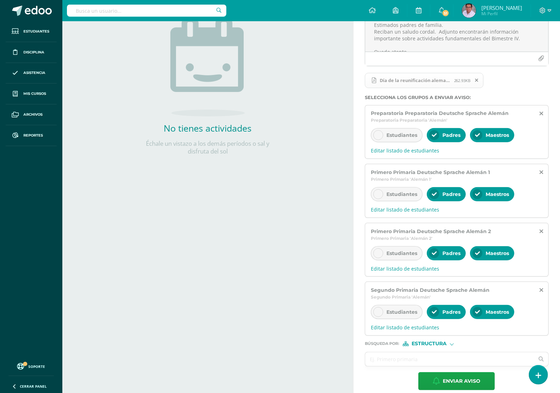
scroll to position [104, 0]
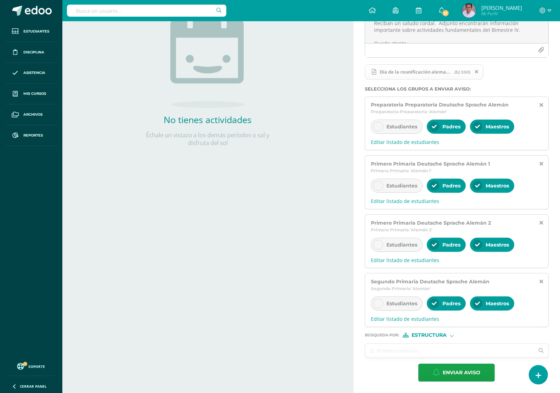
click at [432, 336] on span "Estructura" at bounding box center [428, 336] width 35 height 4
click at [390, 349] on input "text" at bounding box center [449, 351] width 169 height 14
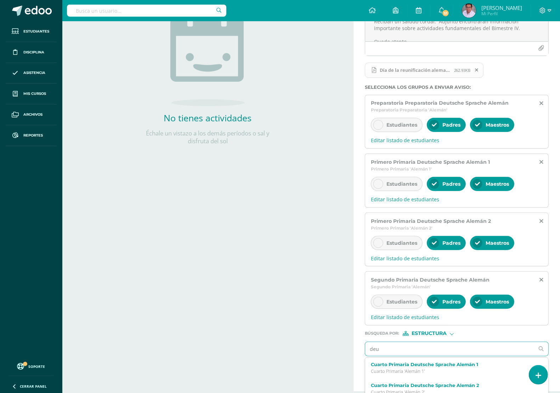
type input "deut"
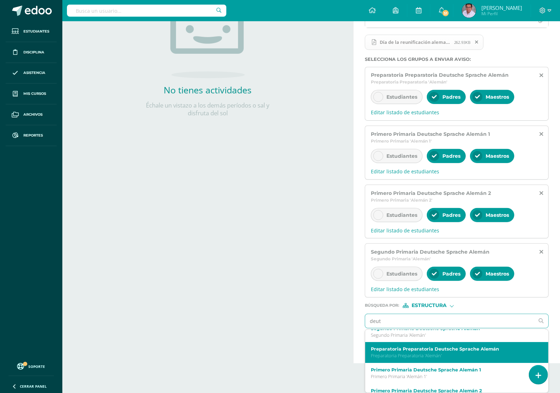
scroll to position [177, 0]
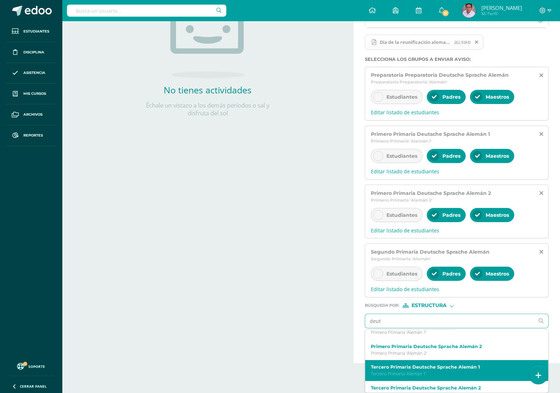
click at [443, 370] on label "Tercero Primaria Deutsche Sprache Alemán 1" at bounding box center [453, 367] width 165 height 5
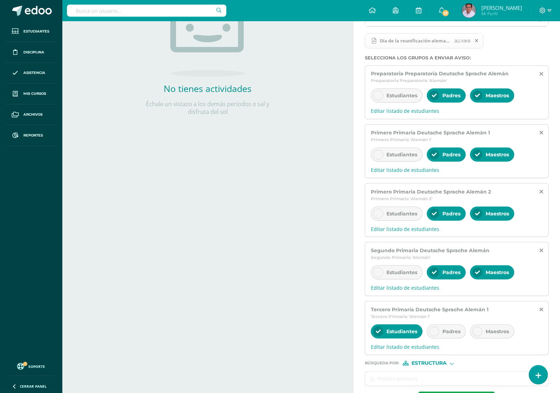
scroll to position [0, 0]
drag, startPoint x: 435, startPoint y: 335, endPoint x: 466, endPoint y: 334, distance: 31.2
click at [436, 334] on icon at bounding box center [434, 331] width 5 height 5
click at [486, 334] on span "Maestros" at bounding box center [496, 332] width 23 height 6
click at [403, 334] on span "Estudiantes" at bounding box center [401, 332] width 31 height 6
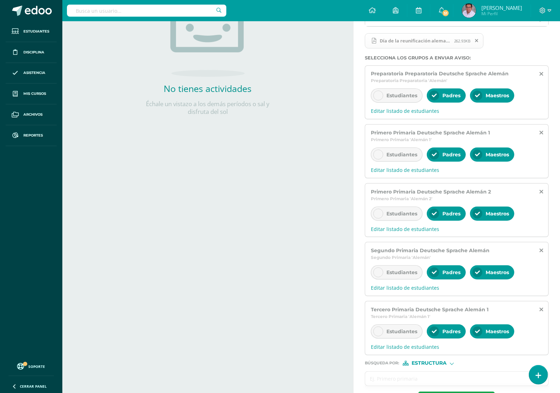
click at [436, 377] on input "text" at bounding box center [449, 379] width 169 height 14
type input "deut"
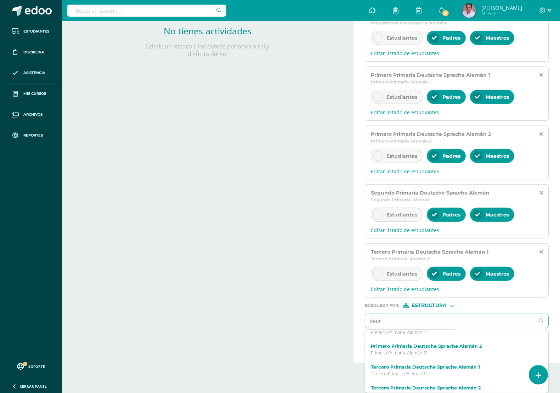
scroll to position [192, 0]
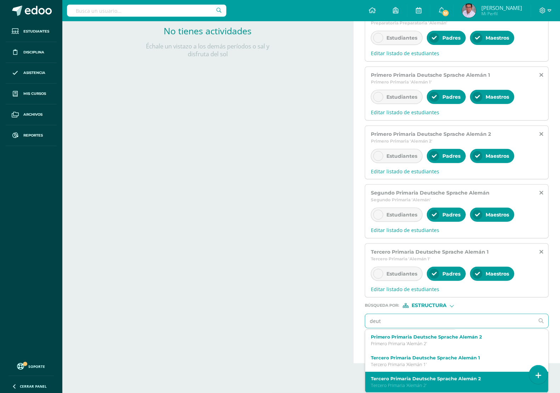
click at [422, 383] on p "Tercero Primaria 'Alemán 2'" at bounding box center [453, 386] width 165 height 6
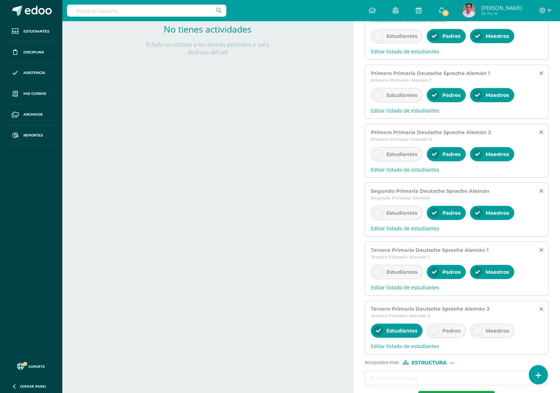
scroll to position [0, 0]
click at [298, 303] on div "Actividades Actividad todas las Actividades No tienes actividades Échale un vis…" at bounding box center [206, 124] width 294 height 593
click at [443, 332] on span "Padres" at bounding box center [451, 331] width 18 height 6
click at [482, 333] on div at bounding box center [477, 331] width 10 height 10
click at [410, 333] on span "Estudiantes" at bounding box center [401, 331] width 31 height 6
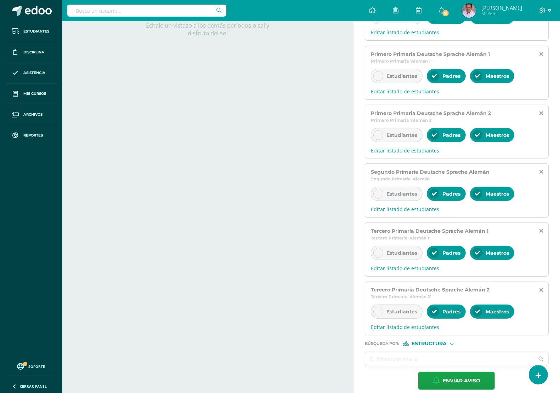
scroll to position [222, 0]
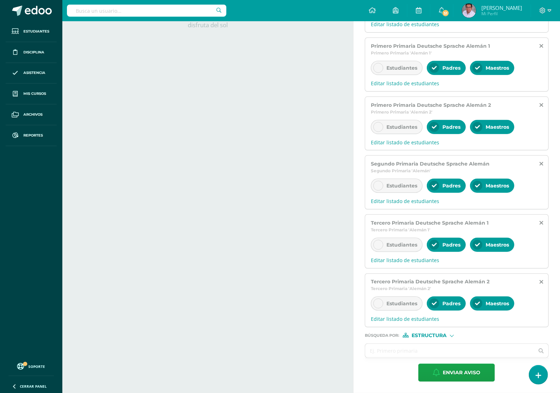
click at [447, 336] on div "Estructura" at bounding box center [429, 335] width 53 height 5
click at [392, 349] on input "text" at bounding box center [449, 351] width 169 height 14
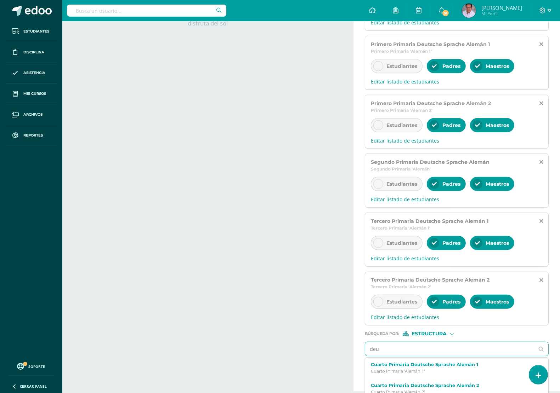
type input "deut"
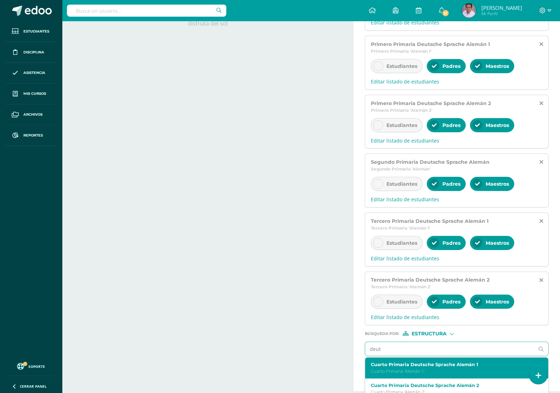
click at [422, 372] on p "Cuarto Primaria 'Alemán 1'" at bounding box center [453, 372] width 165 height 6
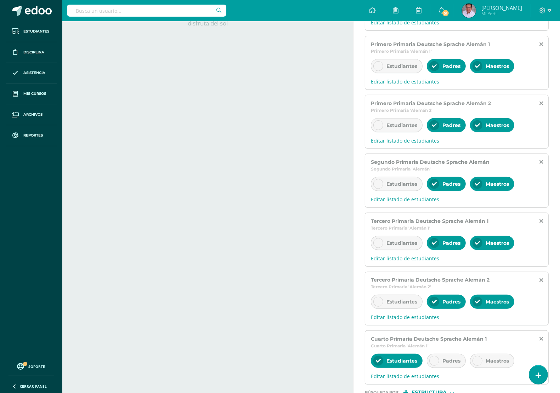
click at [447, 362] on span "Padres" at bounding box center [451, 361] width 18 height 6
click at [486, 363] on span "Maestros" at bounding box center [496, 361] width 23 height 6
click at [412, 363] on span "Estudiantes" at bounding box center [401, 361] width 31 height 6
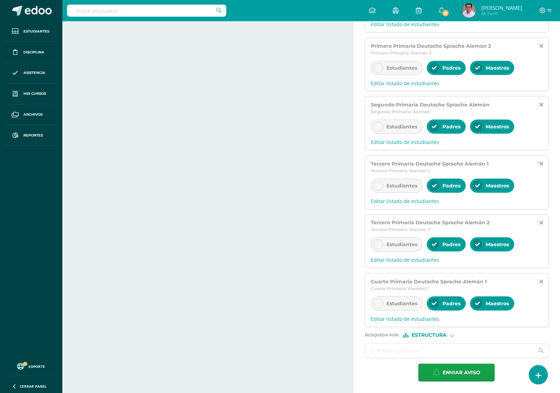
scroll to position [282, 0]
click at [441, 335] on span "Estructura" at bounding box center [428, 336] width 35 height 4
click at [393, 348] on input "text" at bounding box center [449, 351] width 169 height 14
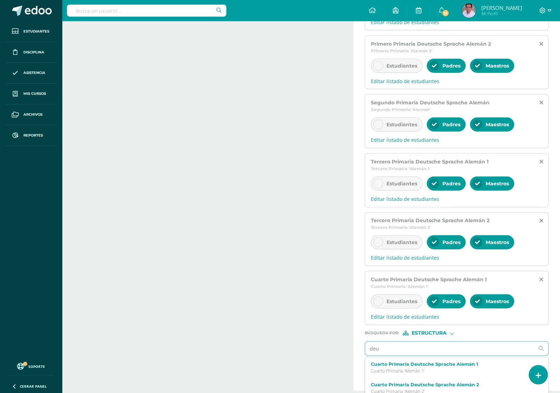
type input "deut"
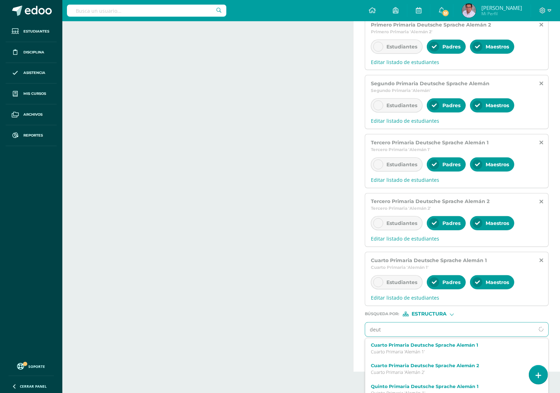
scroll to position [312, 0]
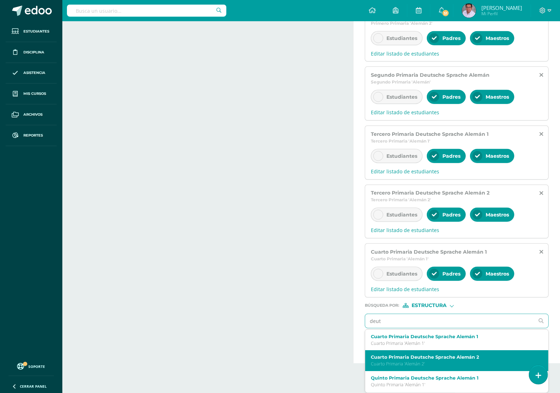
click at [405, 360] on label "Cuarto Primaria Deutsche Sprache Alemán 2" at bounding box center [453, 357] width 165 height 5
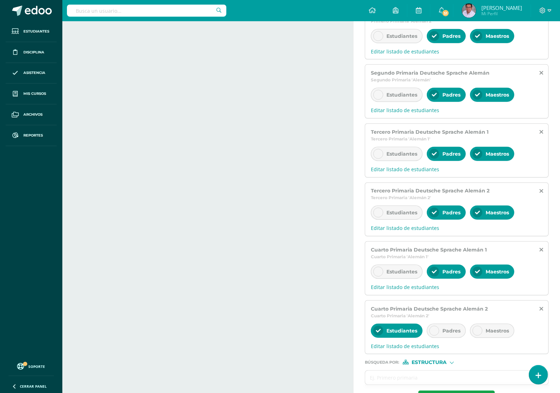
click at [444, 332] on span "Padres" at bounding box center [451, 331] width 18 height 6
click at [493, 333] on span "Maestros" at bounding box center [496, 331] width 23 height 6
click at [404, 333] on span "Estudiantes" at bounding box center [401, 331] width 31 height 6
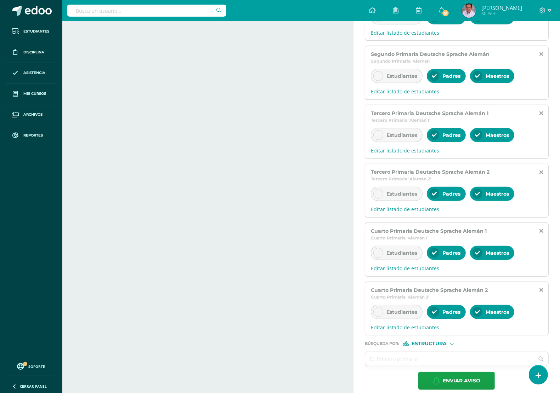
scroll to position [341, 0]
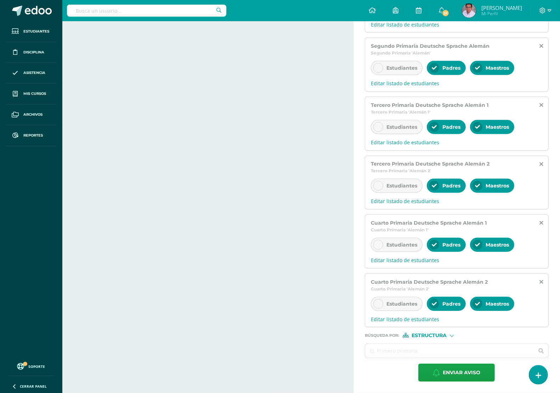
click at [431, 338] on form "Titulo : Circular: día de la reunificación alemana Estimados padres de familia.…" at bounding box center [457, 62] width 184 height 639
click at [431, 335] on span "Estructura" at bounding box center [428, 336] width 35 height 4
click at [398, 349] on input "text" at bounding box center [449, 351] width 169 height 14
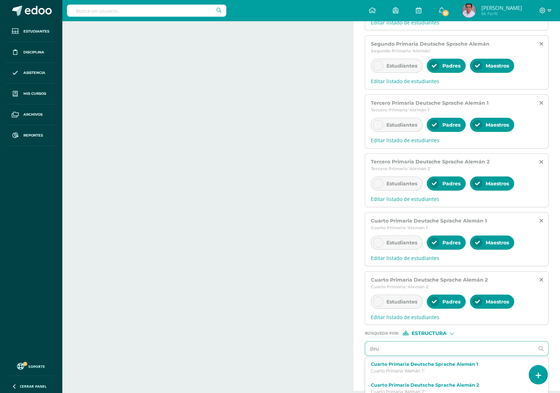
type input "deut"
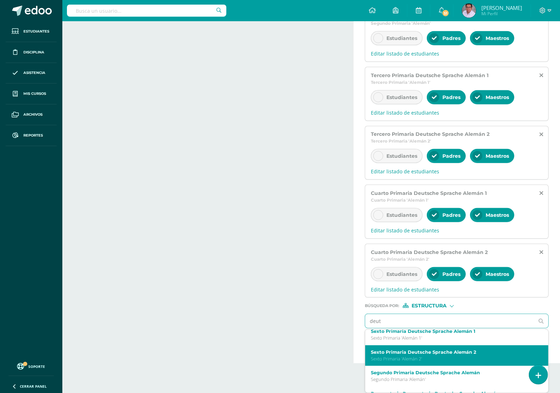
scroll to position [44, 0]
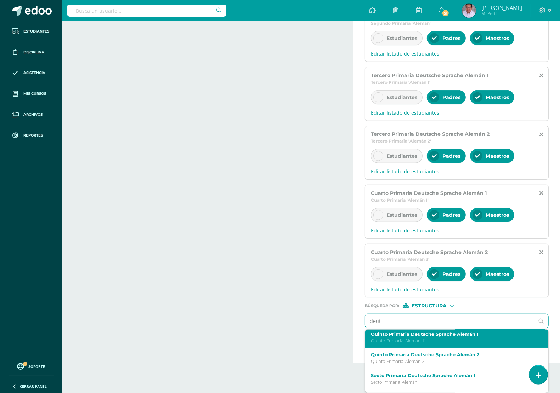
click at [406, 344] on p "Quinto Primaria 'Alemán 1'" at bounding box center [453, 341] width 165 height 6
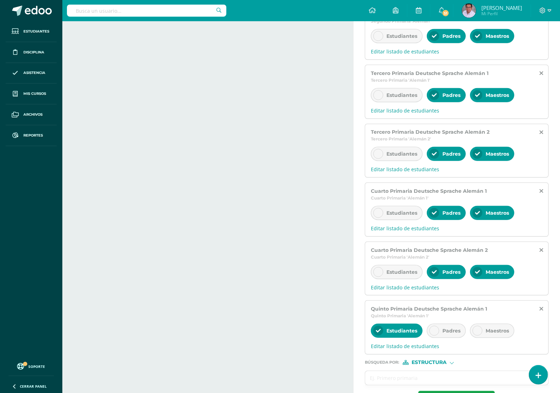
scroll to position [0, 0]
click at [441, 331] on div "Padres" at bounding box center [446, 331] width 39 height 14
click at [477, 331] on icon at bounding box center [477, 331] width 5 height 5
click at [411, 379] on input "text" at bounding box center [449, 378] width 169 height 14
click at [419, 382] on input "deut" at bounding box center [449, 378] width 169 height 14
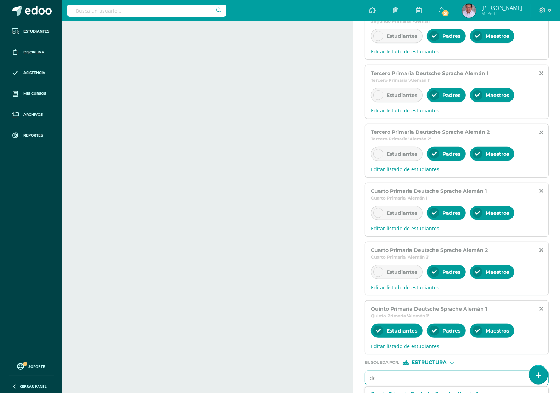
type input "d"
type input "deutsch"
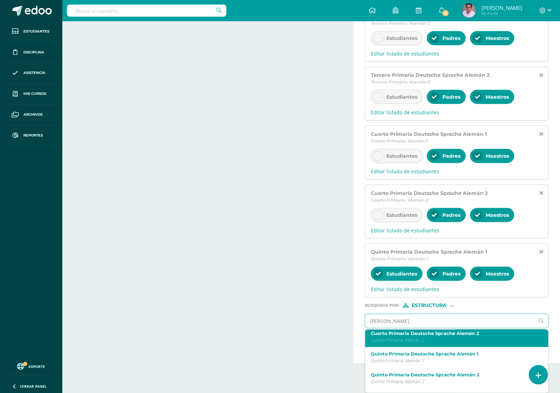
scroll to position [44, 0]
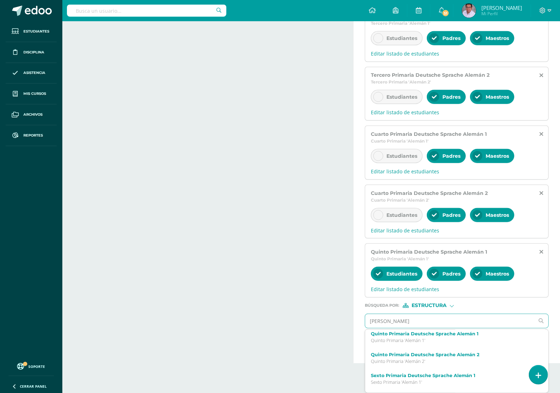
click at [444, 367] on div "Quinto Primaria Deutsche Sprache Alemán 2 Quinto Primaria 'Alemán 2'" at bounding box center [456, 358] width 183 height 21
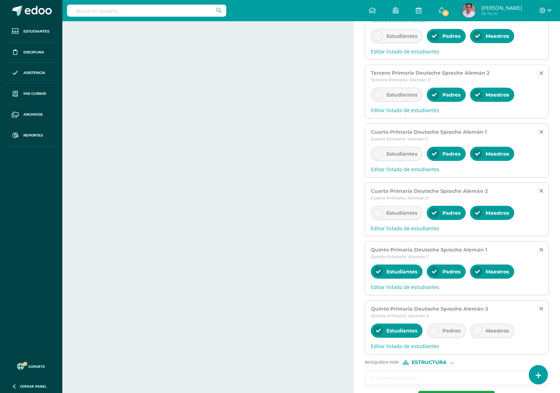
scroll to position [0, 0]
click at [313, 321] on div "Actividades Actividad todas las Actividades No tienes actividades Échale un vis…" at bounding box center [206, 6] width 294 height 829
click at [430, 329] on div "Padres" at bounding box center [446, 331] width 39 height 14
click at [493, 331] on span "Maestros" at bounding box center [496, 331] width 23 height 6
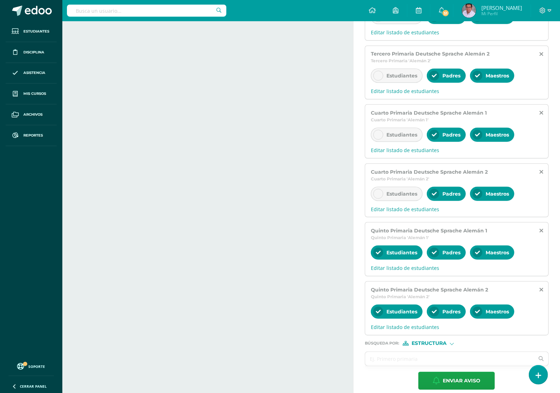
scroll to position [459, 0]
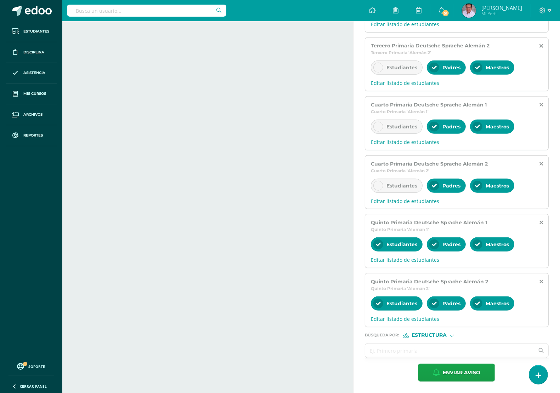
click at [422, 354] on input "text" at bounding box center [449, 351] width 169 height 14
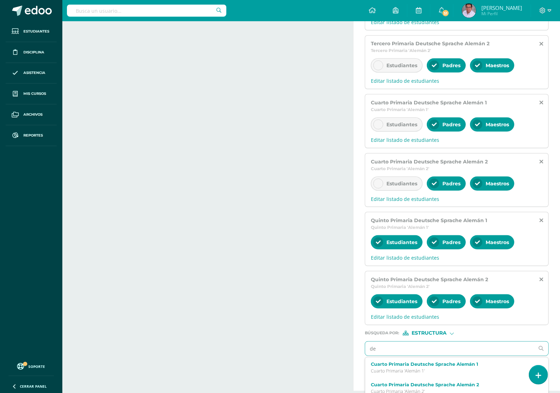
type input "deu"
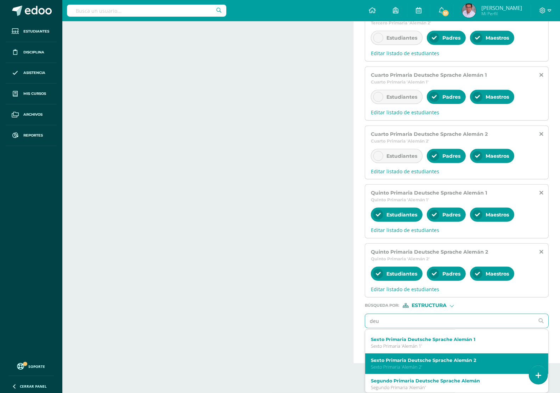
scroll to position [89, 0]
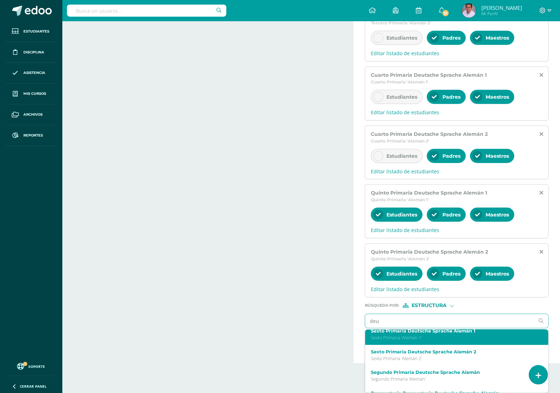
click at [433, 341] on p "Sexto Primaria 'Alemán 1'" at bounding box center [453, 338] width 165 height 6
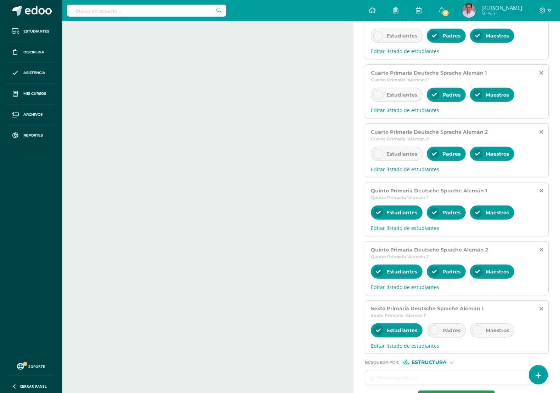
scroll to position [0, 0]
click at [433, 330] on icon at bounding box center [434, 330] width 5 height 5
click at [482, 330] on div at bounding box center [477, 331] width 10 height 10
click at [420, 377] on input "text" at bounding box center [449, 378] width 169 height 14
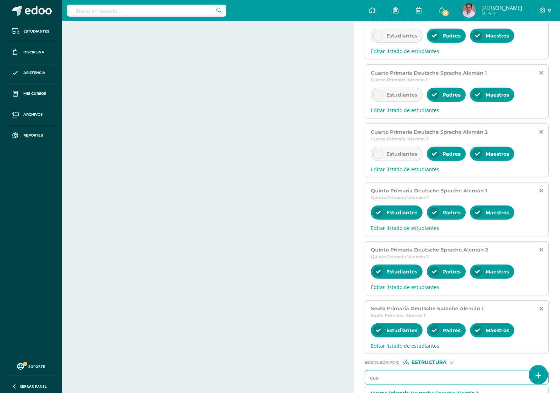
type input "deut"
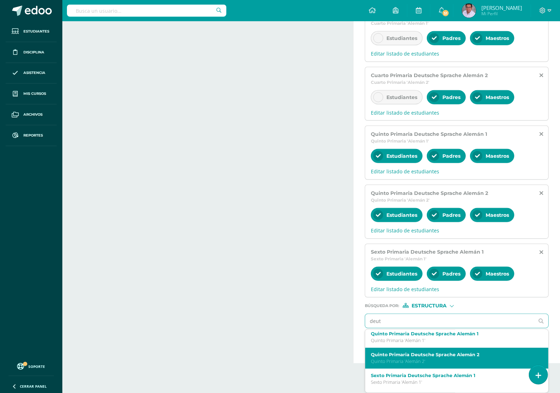
scroll to position [89, 0]
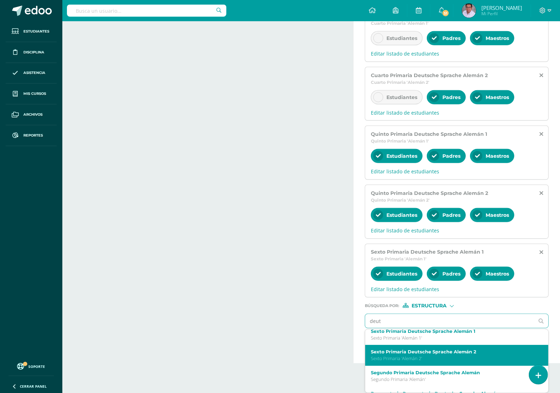
click at [421, 362] on p "Sexto Primaria 'Alemán 2'" at bounding box center [453, 359] width 165 height 6
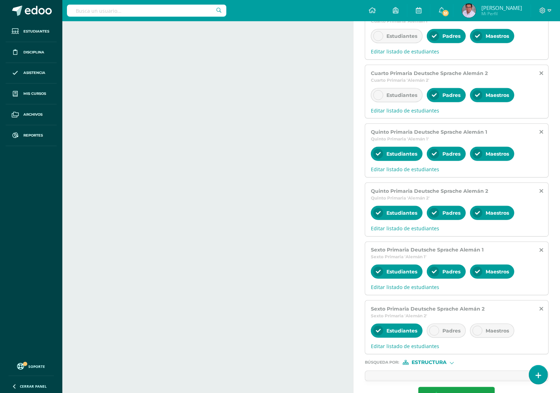
scroll to position [0, 0]
click at [443, 334] on span "Padres" at bounding box center [451, 331] width 18 height 6
click at [497, 338] on div "Maestros" at bounding box center [492, 331] width 44 height 14
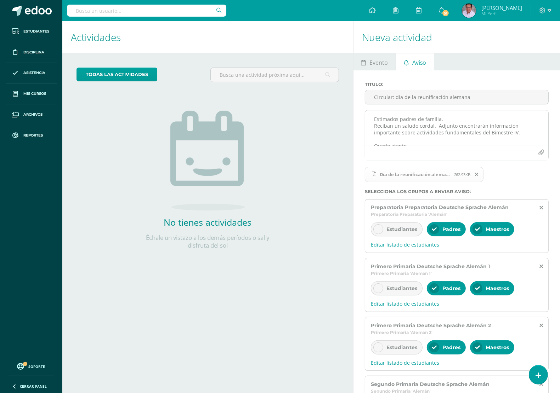
click at [476, 123] on textarea "Estimados padres de familia. Reciban un saludo cordal. Adjunto encontrarán info…" at bounding box center [456, 127] width 183 height 35
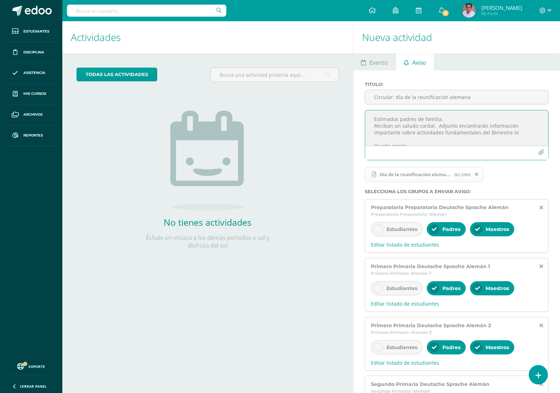
click at [449, 120] on textarea "Estimados padres de familia. Reciban un saludo cordal. Adjunto encontrarán info…" at bounding box center [456, 127] width 183 height 35
click at [427, 133] on textarea "Estimados padres de familia. Reciban un saludo cordal. Adjunto encontrarán info…" at bounding box center [456, 127] width 183 height 35
type textarea "Estimados padres de familia. Reciban un saludo cordial. Adjunto encontrarán inf…"
click at [288, 137] on div "todas las Actividades No tienes actividades Échale un vistazo a los demás perío…" at bounding box center [207, 162] width 291 height 219
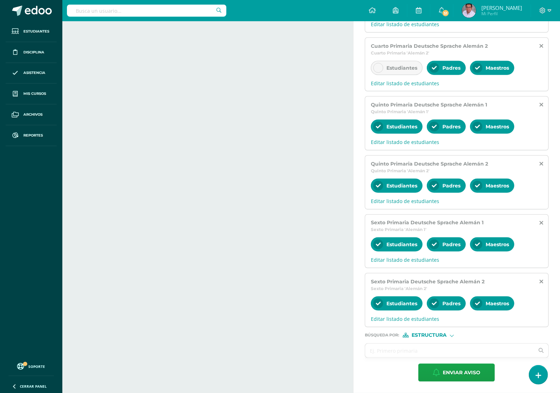
scroll to position [577, 0]
click at [480, 376] on span "Enviar aviso" at bounding box center [462, 372] width 38 height 17
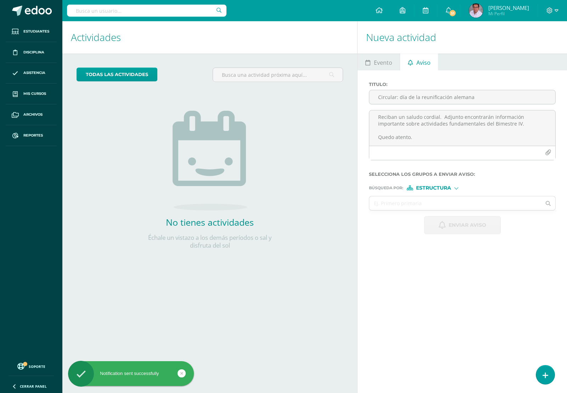
scroll to position [0, 0]
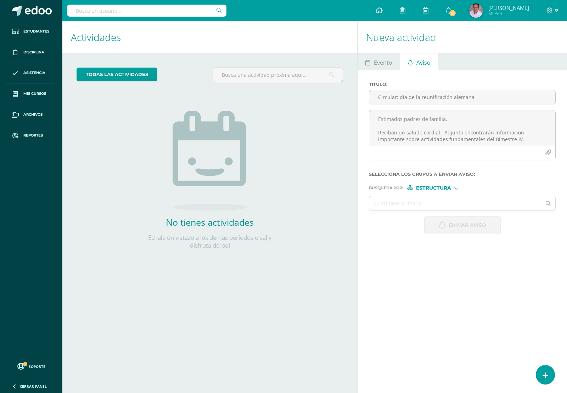
click at [461, 33] on h1 "Nueva actividad" at bounding box center [462, 37] width 192 height 32
